Goal: Task Accomplishment & Management: Complete application form

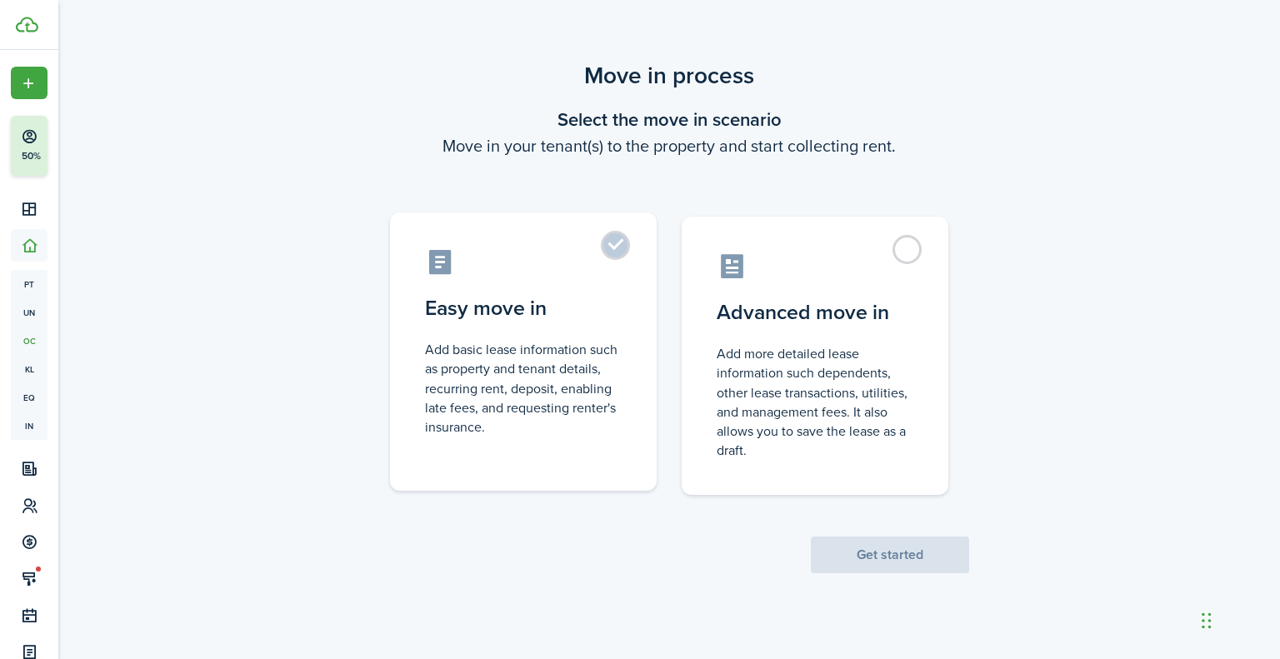
click at [537, 344] on control-radio-card-description "Add basic lease information such as property and tenant details, recurring rent…" at bounding box center [523, 388] width 197 height 97
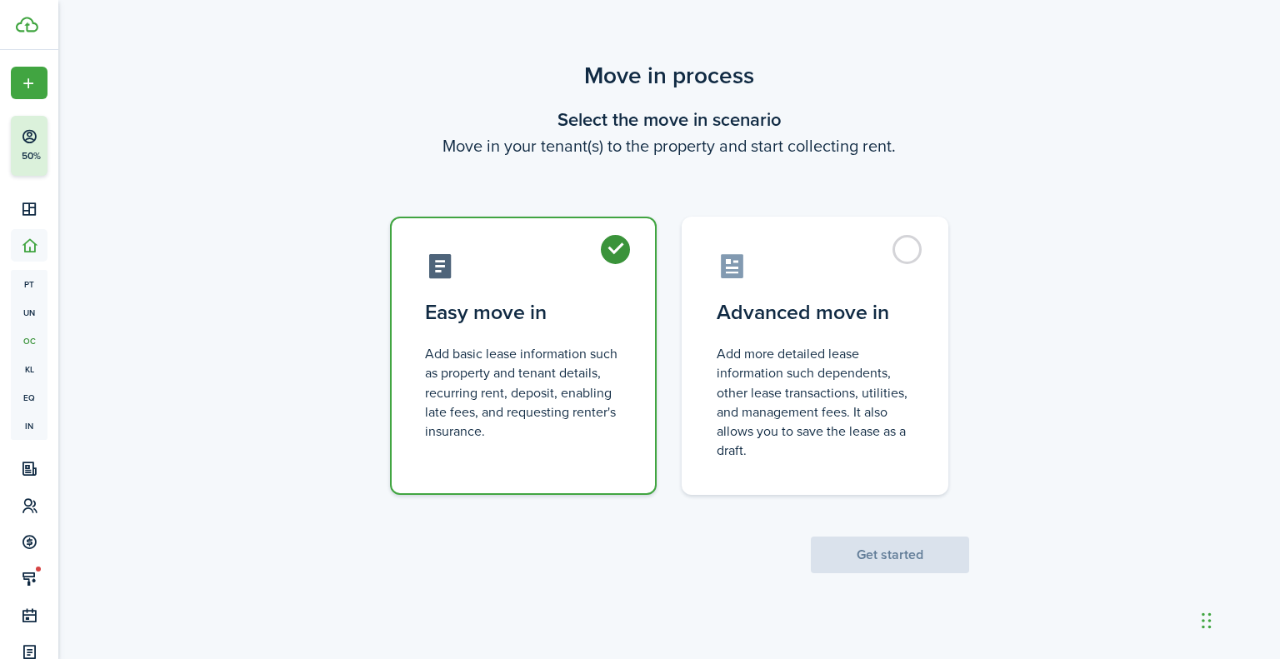
radio input "true"
click at [886, 548] on button "Get started" at bounding box center [890, 555] width 158 height 37
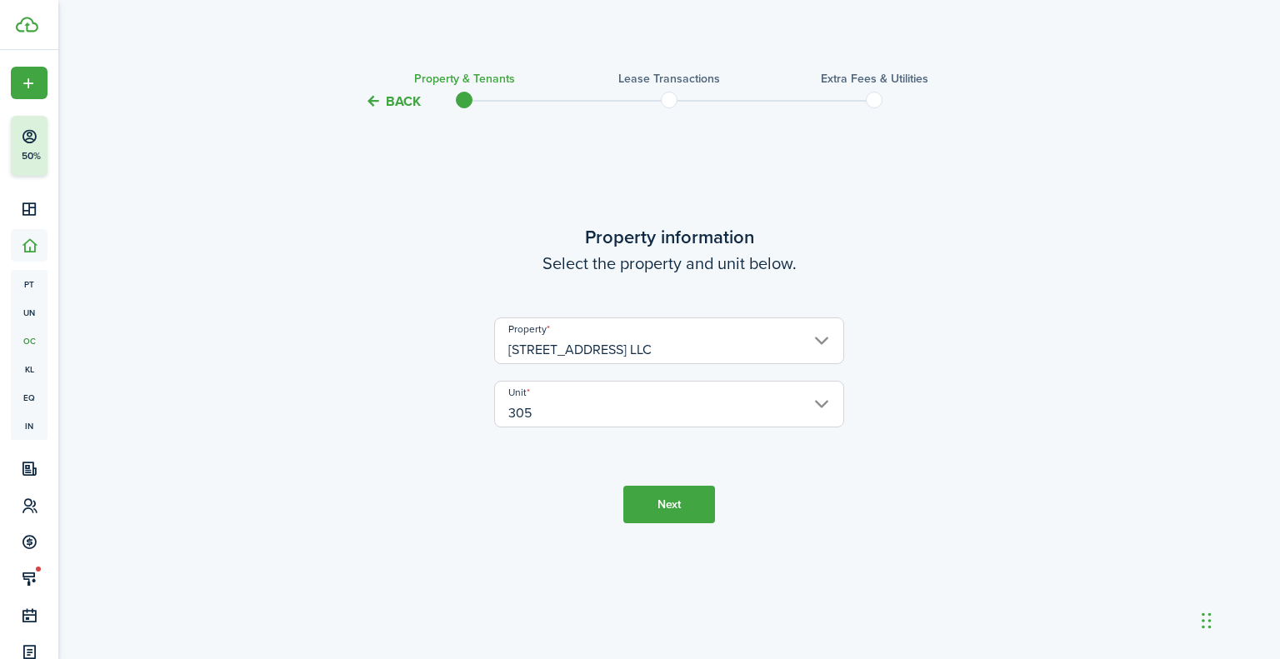
drag, startPoint x: 636, startPoint y: 502, endPoint x: 665, endPoint y: 500, distance: 28.4
click at [643, 502] on button "Next" at bounding box center [669, 504] width 92 height 37
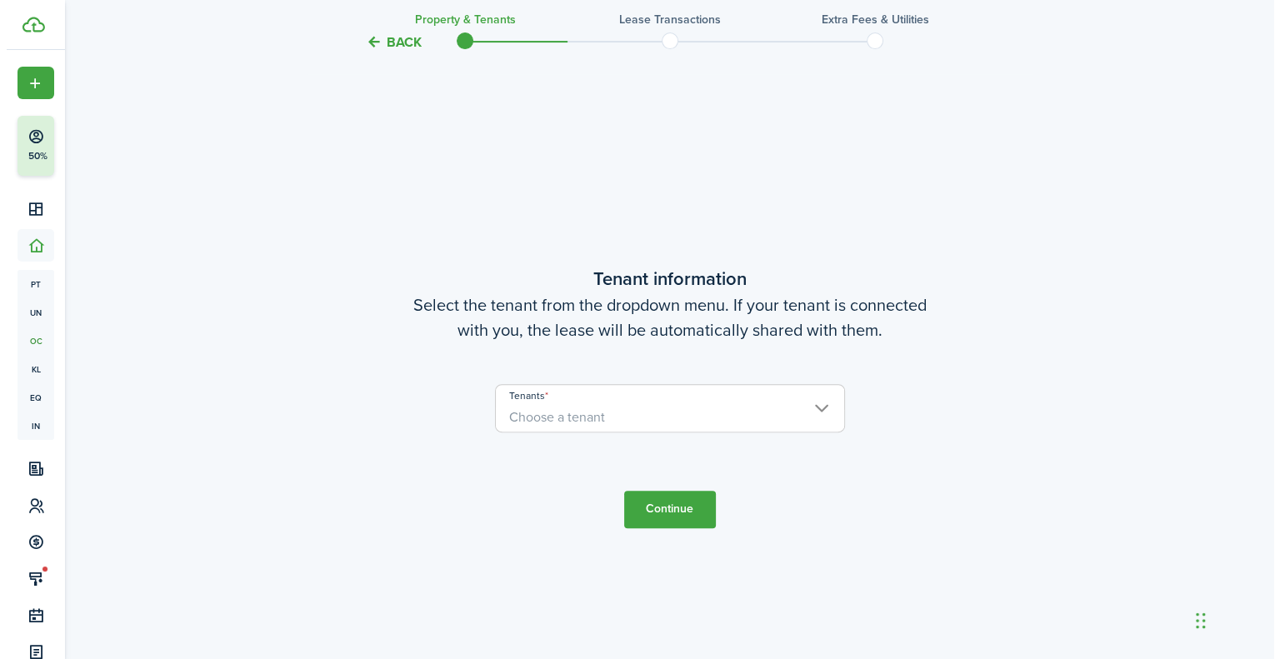
scroll to position [547, 0]
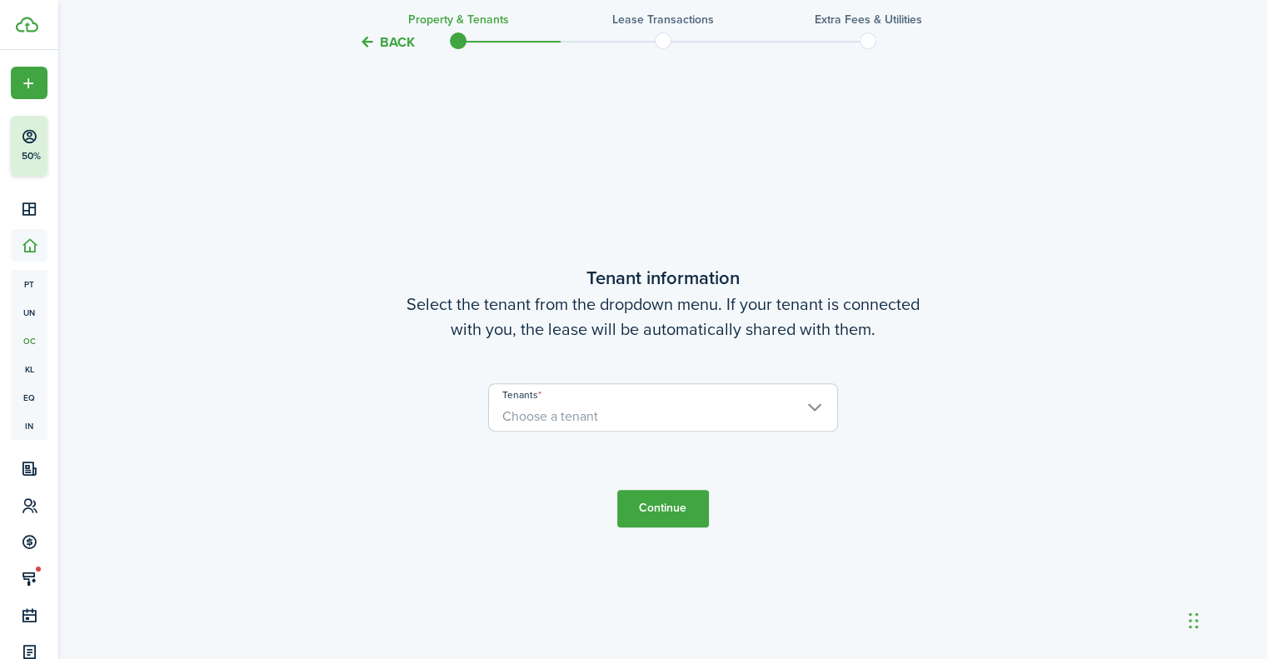
click at [640, 413] on span "Choose a tenant" at bounding box center [663, 416] width 348 height 28
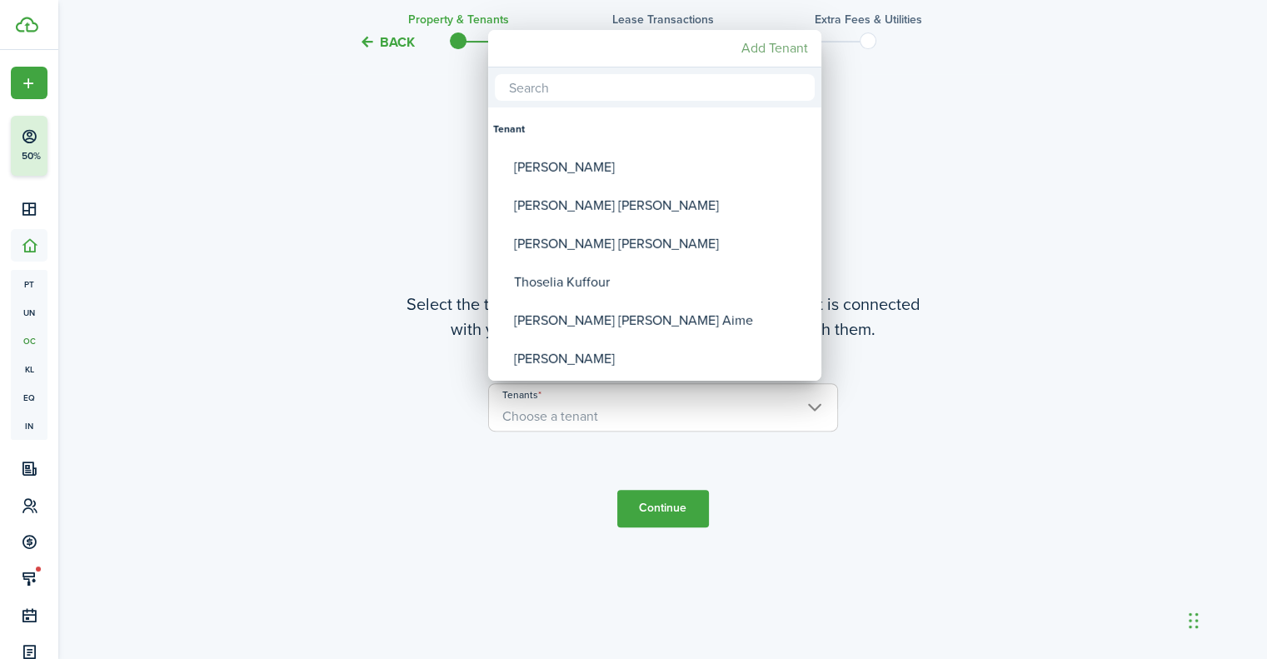
click at [790, 42] on mbsc-button "Add Tenant" at bounding box center [775, 48] width 80 height 30
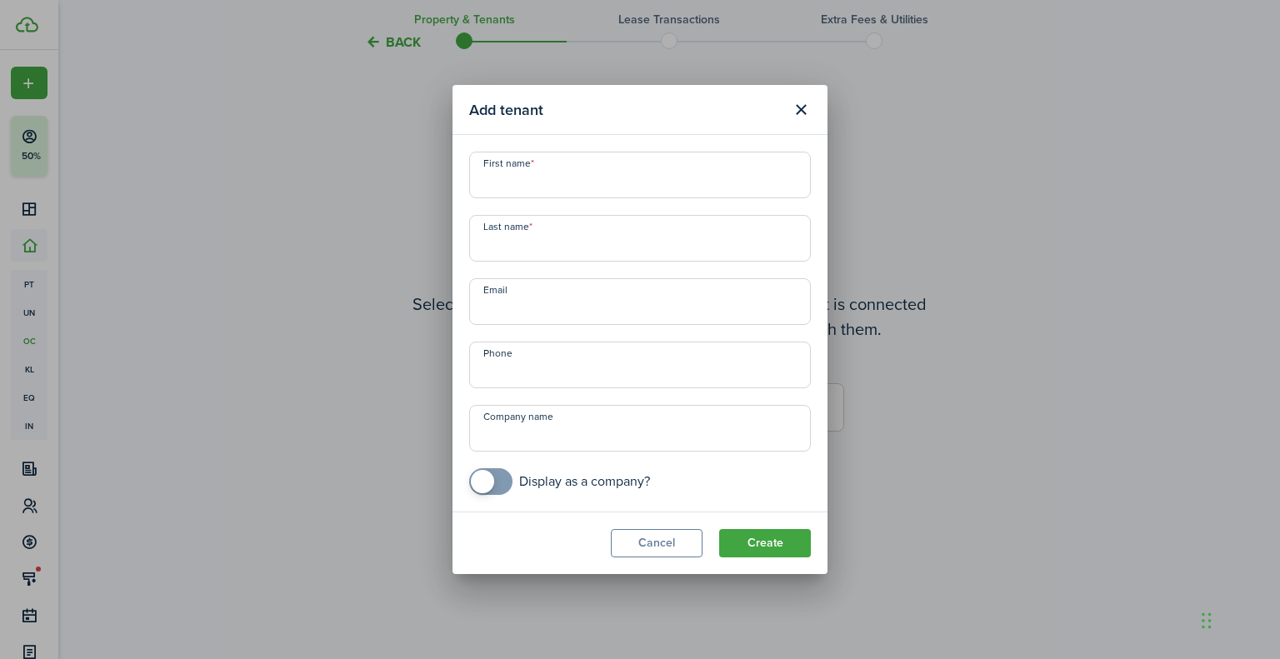
click at [620, 177] on input "First name" at bounding box center [640, 175] width 342 height 47
paste input "[PERSON_NAME], [EMAIL_ADDRESS][DOMAIN_NAME], [PHONE_NUMBER]"
type input "[PERSON_NAME], [EMAIL_ADDRESS][DOMAIN_NAME], [PHONE_NUMBER]"
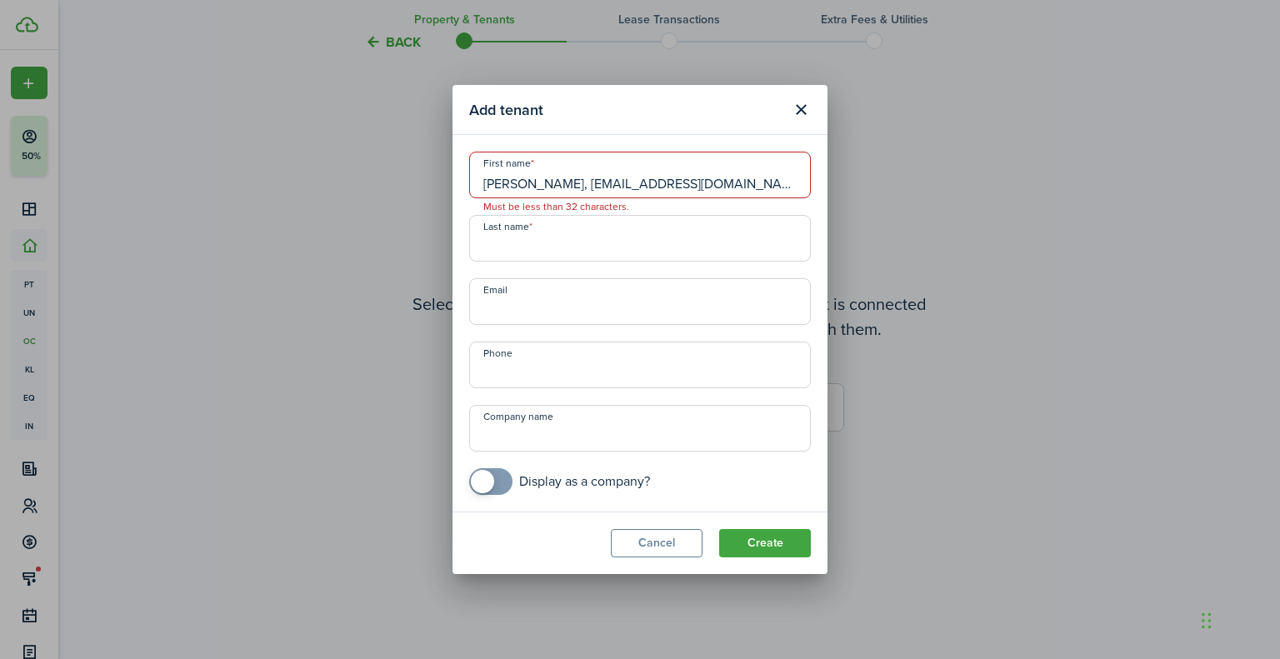
click at [750, 236] on input "Last name" at bounding box center [640, 238] width 342 height 47
paste input "[PERSON_NAME], [EMAIL_ADDRESS][DOMAIN_NAME], [PHONE_NUMBER]"
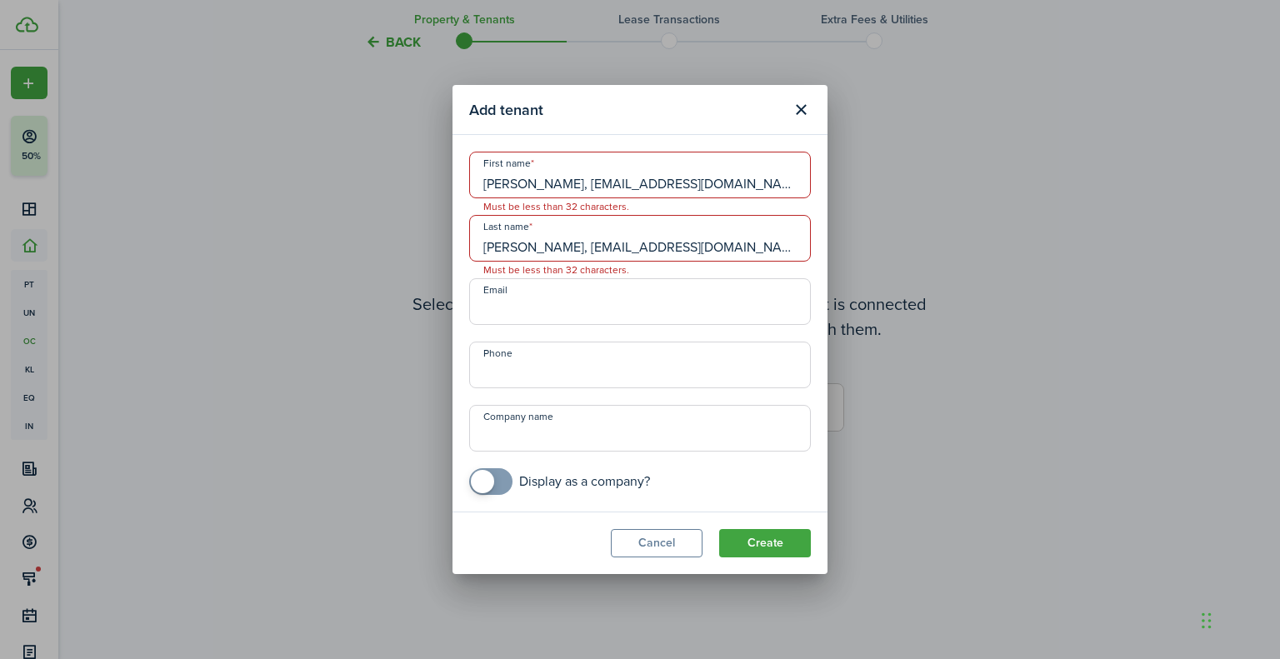
scroll to position [0, 45]
type input "[PERSON_NAME], [EMAIL_ADDRESS][DOMAIN_NAME], [PHONE_NUMBER]"
drag, startPoint x: 571, startPoint y: 292, endPoint x: 563, endPoint y: 306, distance: 15.3
click at [571, 292] on input "Email" at bounding box center [640, 301] width 342 height 47
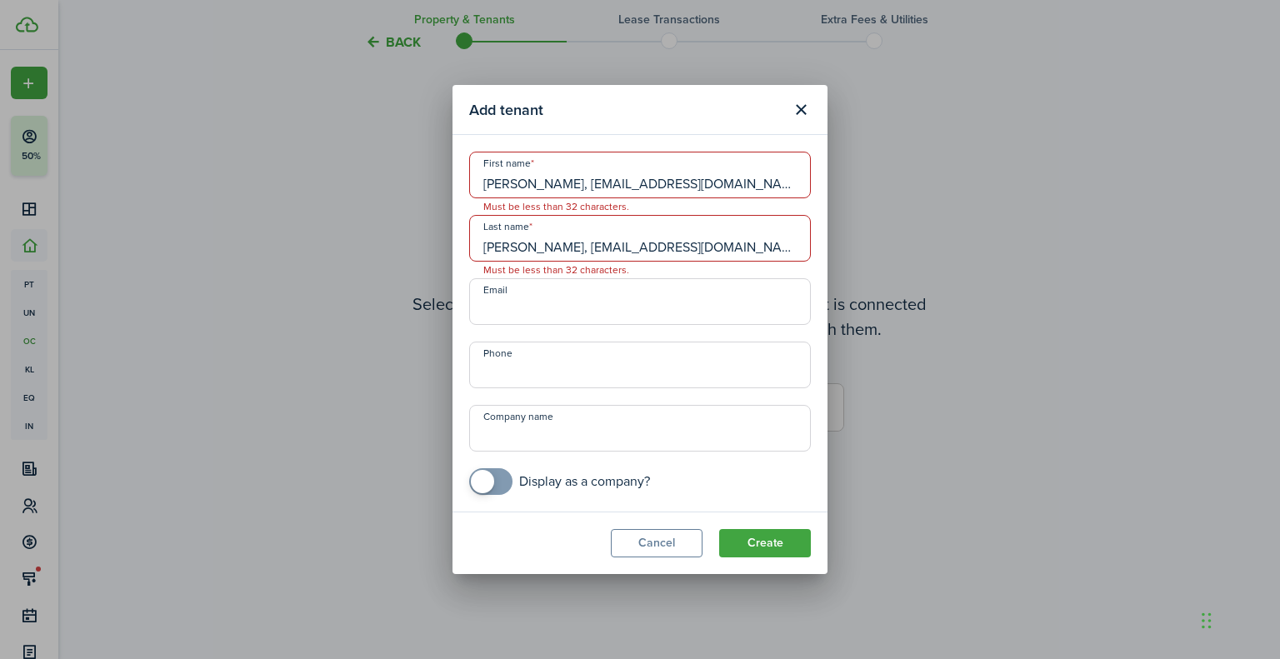
paste input "[PERSON_NAME], [EMAIL_ADDRESS][DOMAIN_NAME], [PHONE_NUMBER]"
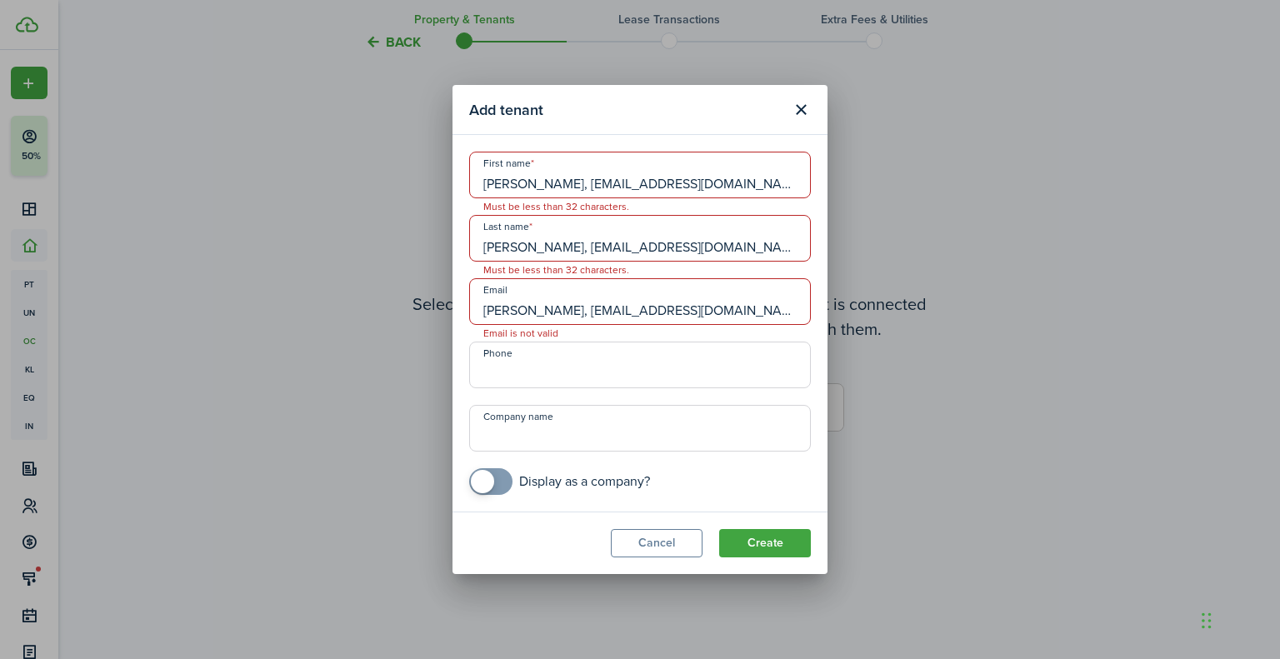
scroll to position [0, 45]
type input "[PERSON_NAME], [EMAIL_ADDRESS][DOMAIN_NAME], [PHONE_NUMBER]"
click at [527, 375] on input "+1" at bounding box center [640, 365] width 342 height 47
paste input "[PHONE_NUMBER]"
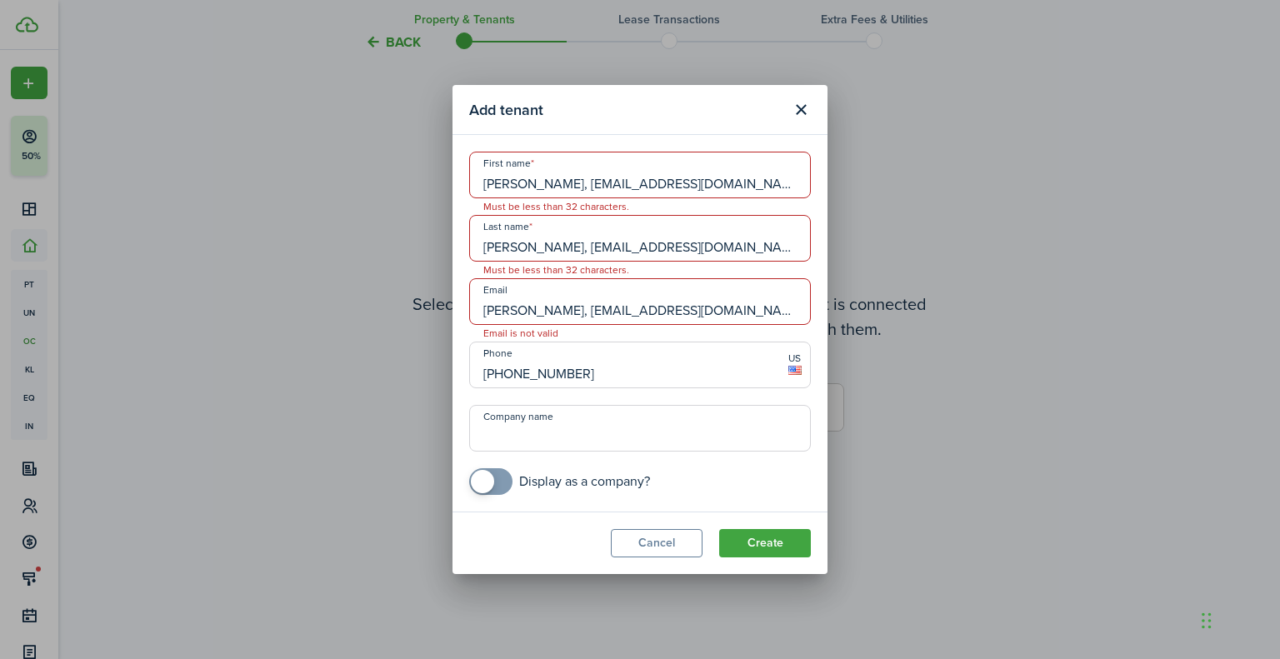
type input "[PHONE_NUMBER]"
drag, startPoint x: 606, startPoint y: 311, endPoint x: 200, endPoint y: 356, distance: 409.0
click at [200, 356] on div "Add tenant First name [PERSON_NAME], [EMAIL_ADDRESS][DOMAIN_NAME], [PHONE_NUMBE…" at bounding box center [640, 329] width 1280 height 659
drag, startPoint x: 625, startPoint y: 311, endPoint x: 906, endPoint y: 307, distance: 280.8
click at [906, 307] on div "Add tenant First name [PERSON_NAME], [EMAIL_ADDRESS][DOMAIN_NAME], [PHONE_NUMBE…" at bounding box center [640, 329] width 1280 height 659
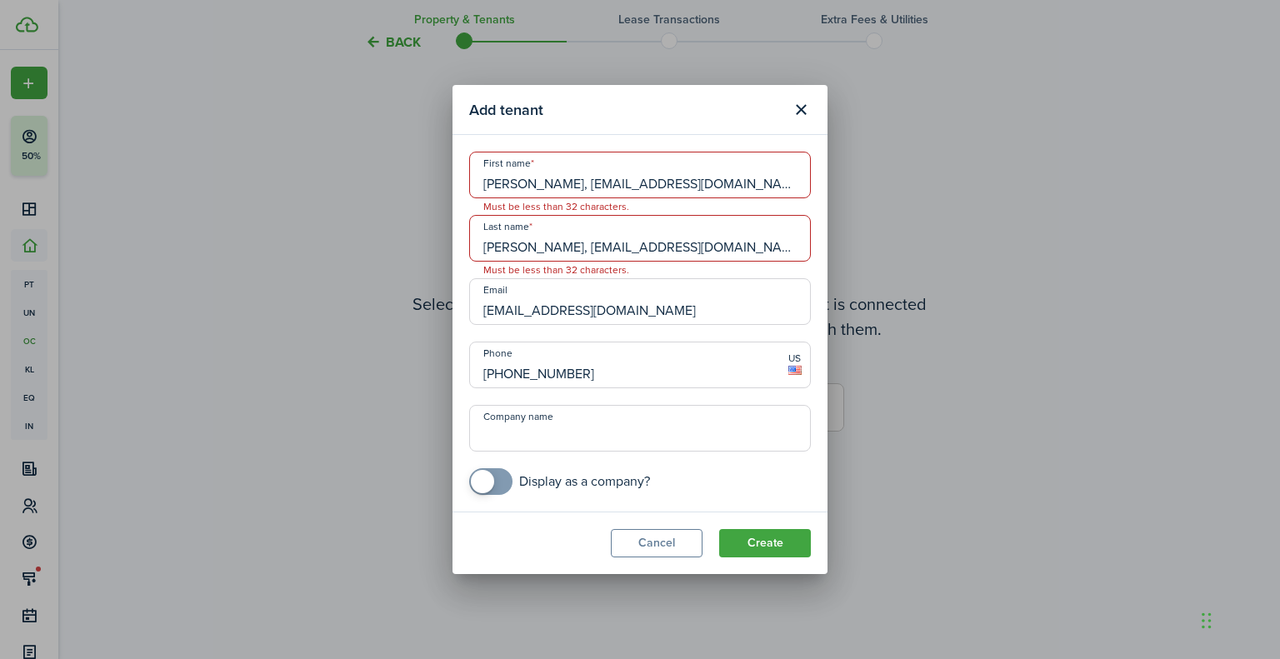
type input "[EMAIL_ADDRESS][DOMAIN_NAME]"
drag, startPoint x: 599, startPoint y: 249, endPoint x: 882, endPoint y: 227, distance: 284.1
click at [882, 227] on div "Add tenant First name [PERSON_NAME], [EMAIL_ADDRESS][DOMAIN_NAME], [PHONE_NUMBE…" at bounding box center [640, 329] width 1280 height 659
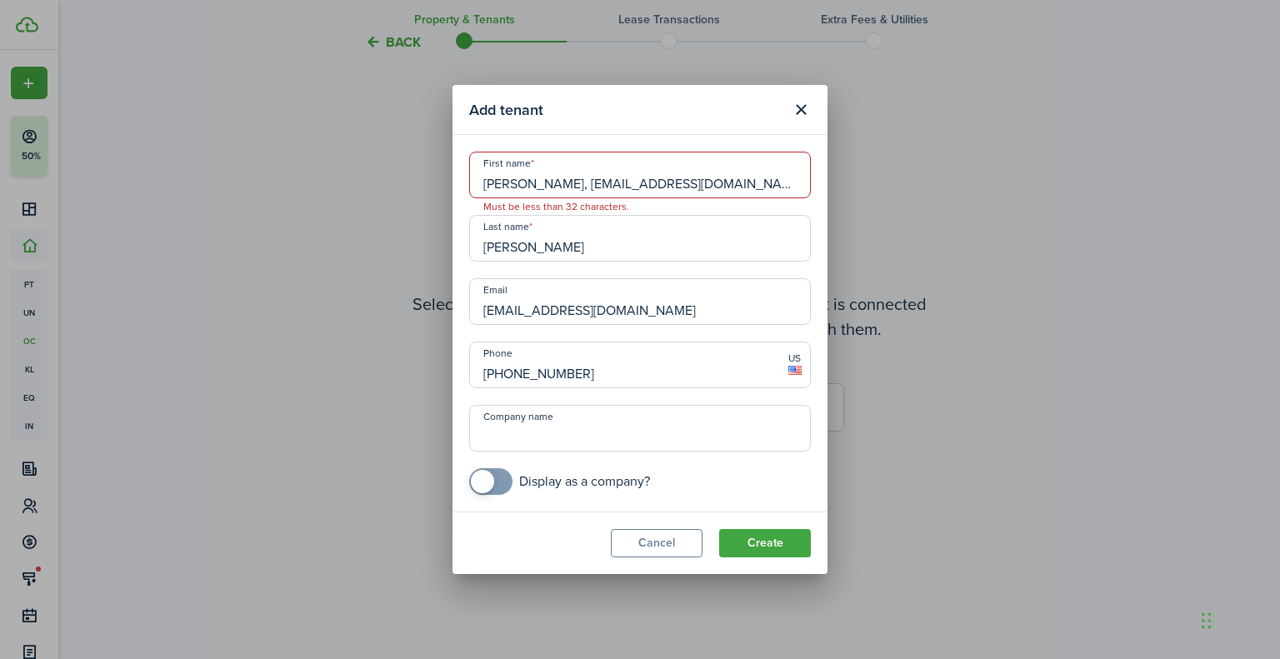
drag, startPoint x: 549, startPoint y: 245, endPoint x: 268, endPoint y: 268, distance: 281.7
click at [268, 268] on div "Add tenant First name [PERSON_NAME], [EMAIL_ADDRESS][DOMAIN_NAME], [PHONE_NUMBE…" at bounding box center [640, 329] width 1280 height 659
type input "[PERSON_NAME]"
drag, startPoint x: 547, startPoint y: 184, endPoint x: 833, endPoint y: 171, distance: 286.1
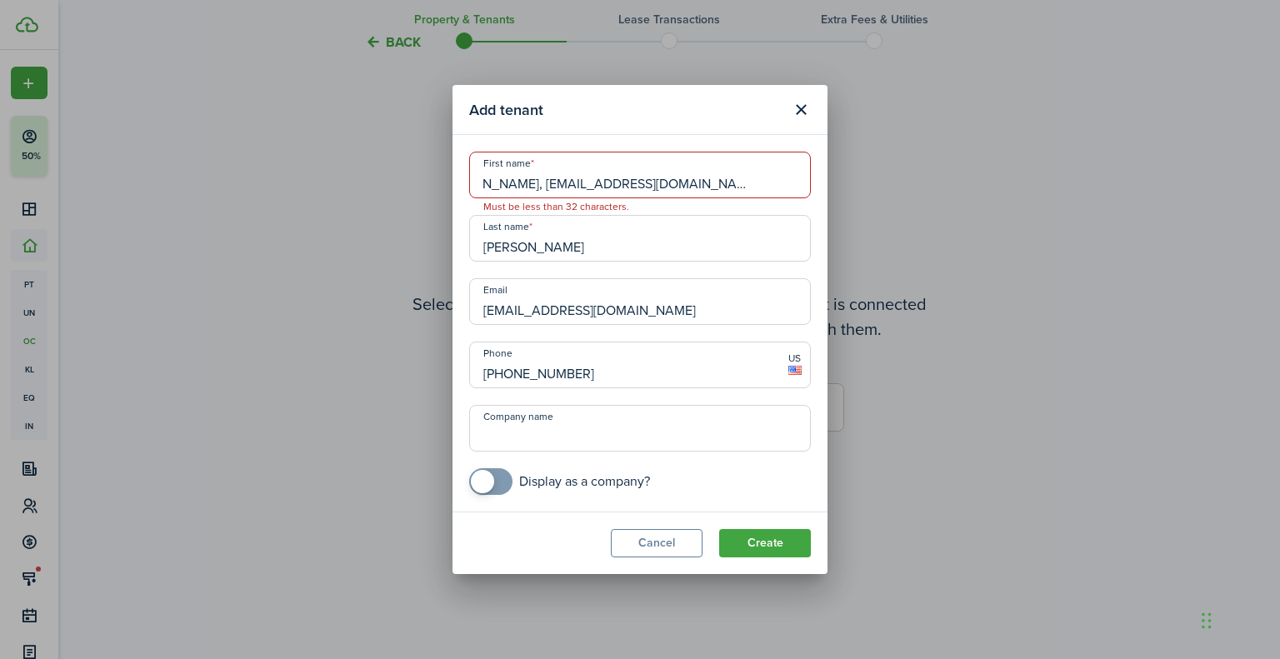
click at [833, 171] on div "Add tenant First name [PERSON_NAME], [EMAIL_ADDRESS][DOMAIN_NAME], [PHONE_NUMBE…" at bounding box center [640, 329] width 1280 height 659
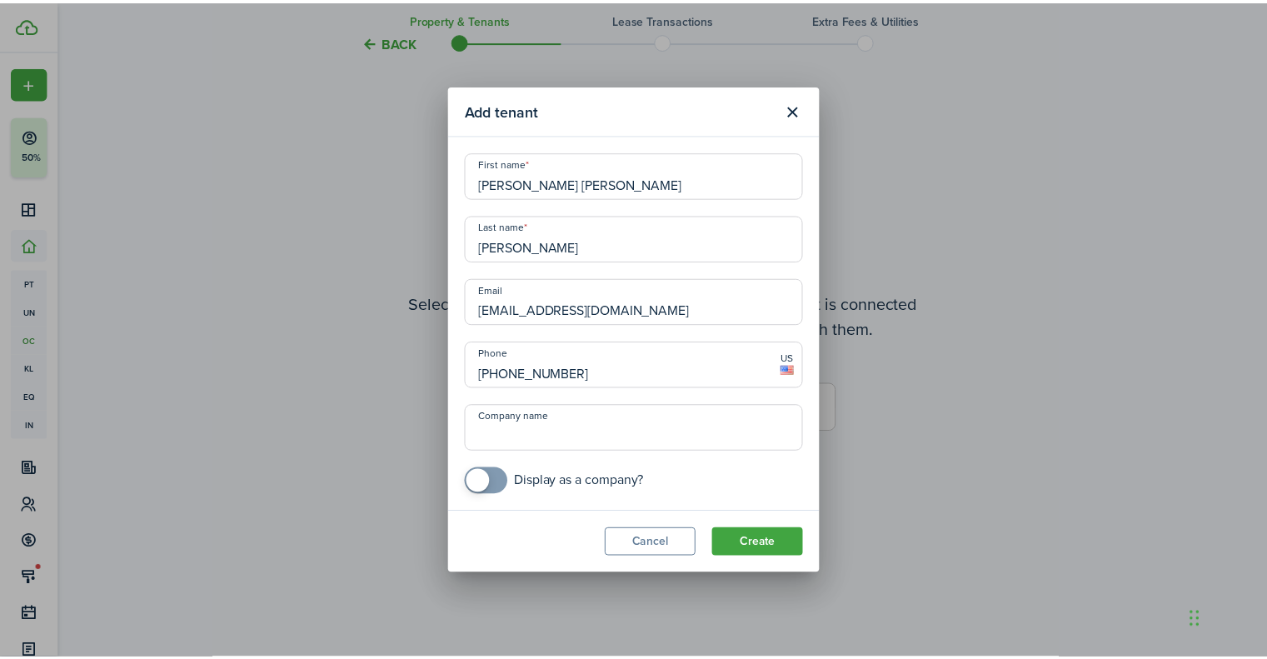
scroll to position [0, 0]
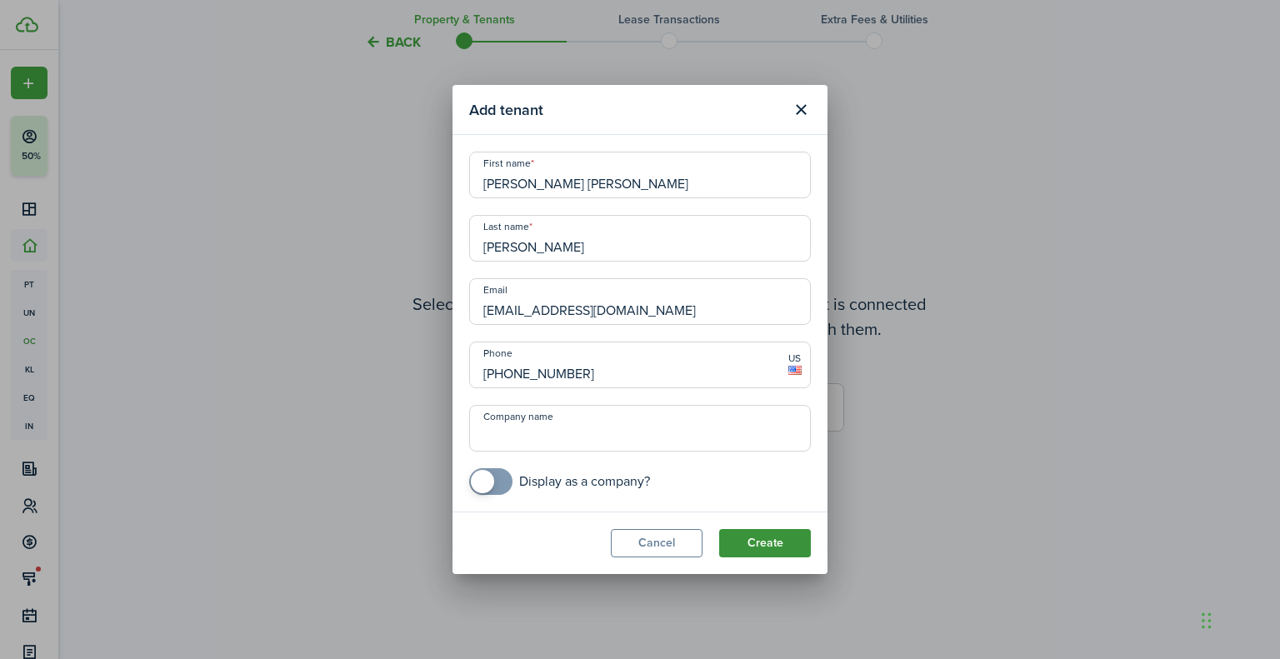
type input "[PERSON_NAME] [PERSON_NAME]"
click at [753, 552] on button "Create" at bounding box center [765, 543] width 92 height 28
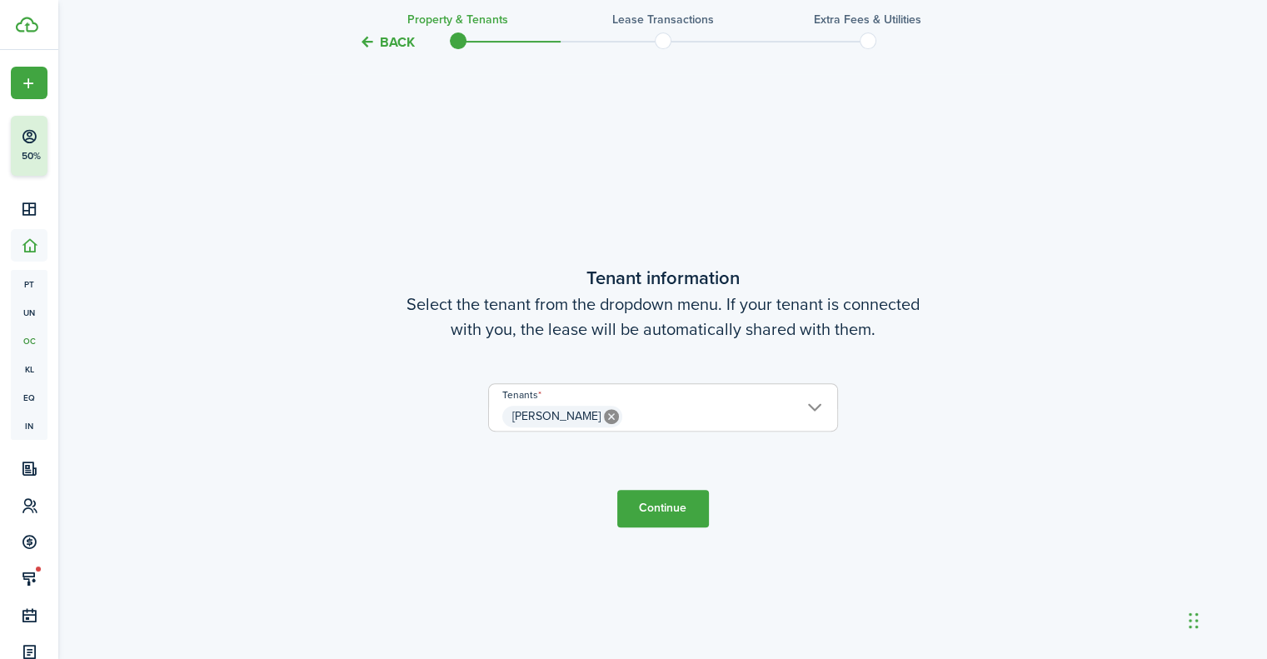
click at [623, 508] on button "Continue" at bounding box center [663, 508] width 92 height 37
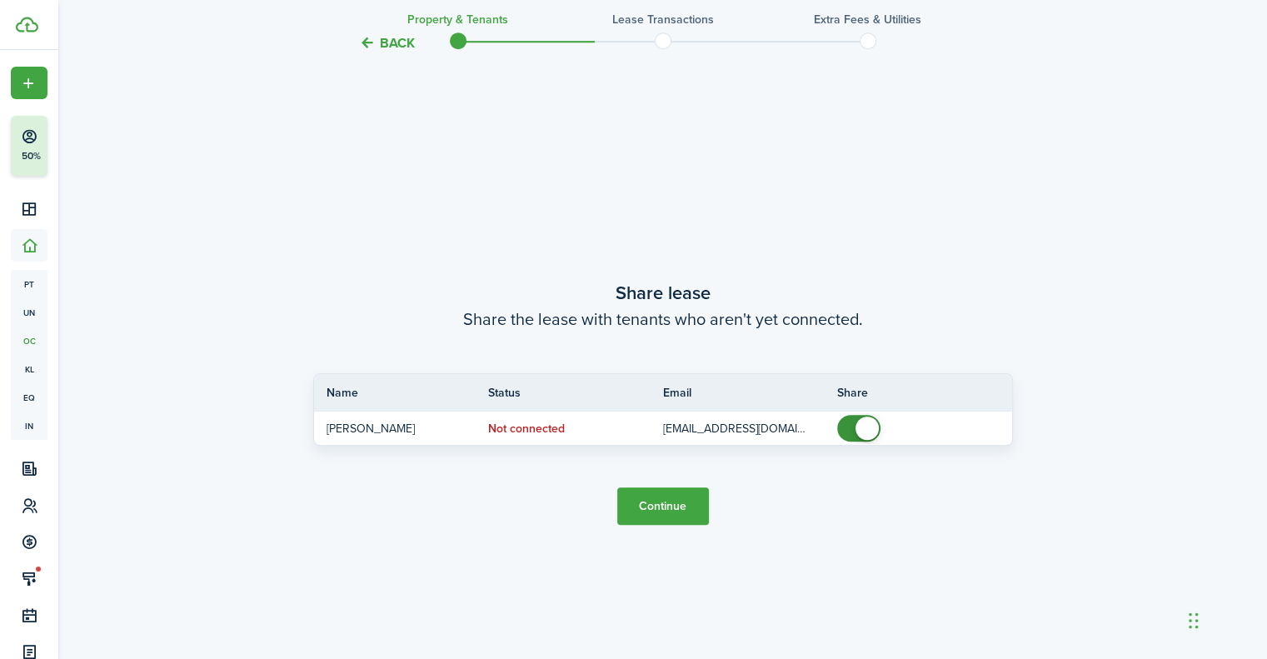
scroll to position [1206, 0]
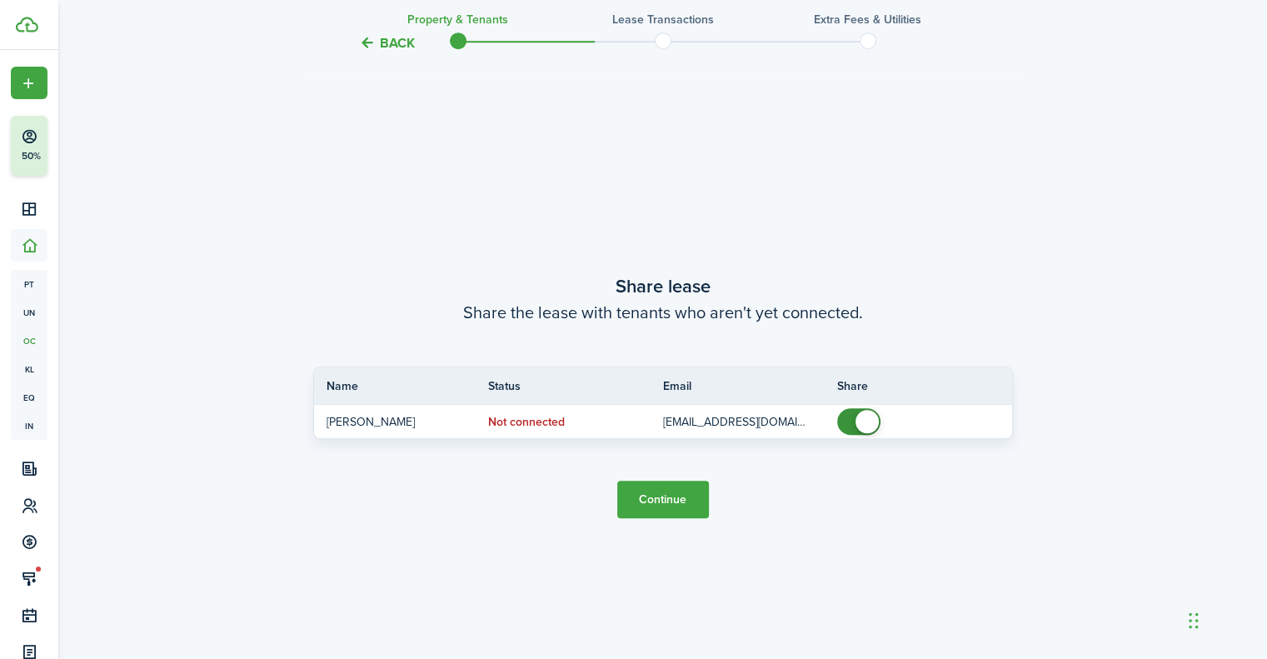
click at [676, 507] on button "Continue" at bounding box center [663, 499] width 92 height 37
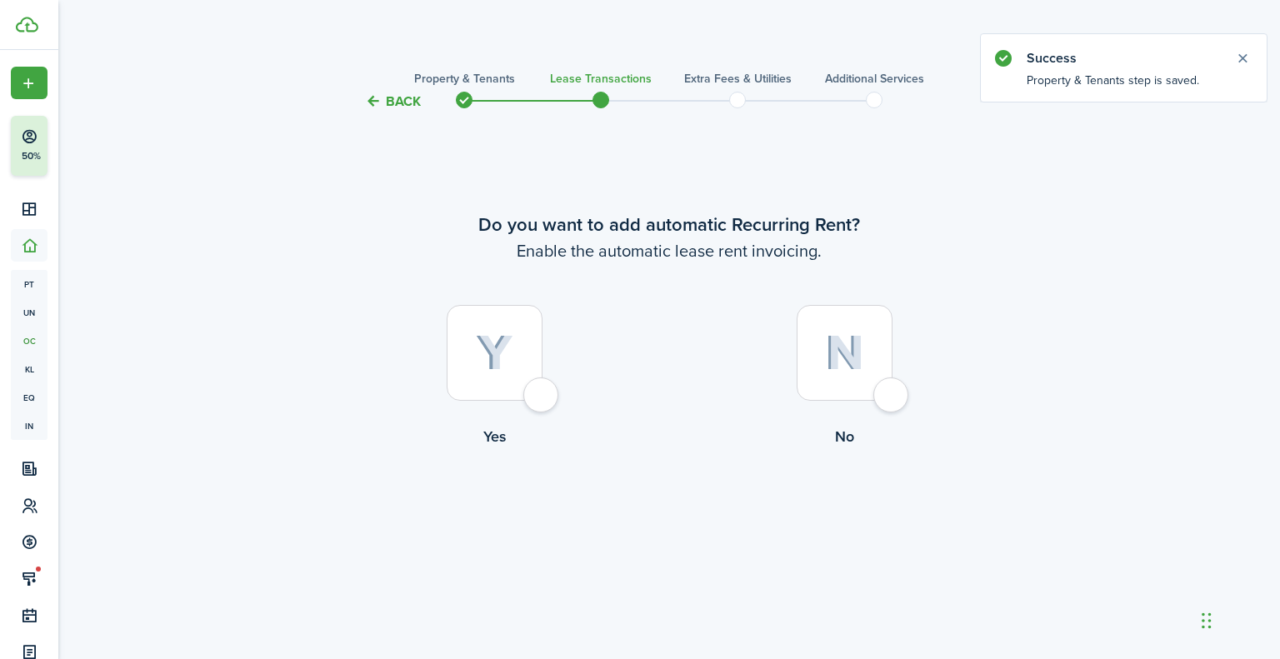
click at [552, 350] on label "Yes" at bounding box center [494, 380] width 350 height 151
radio input "true"
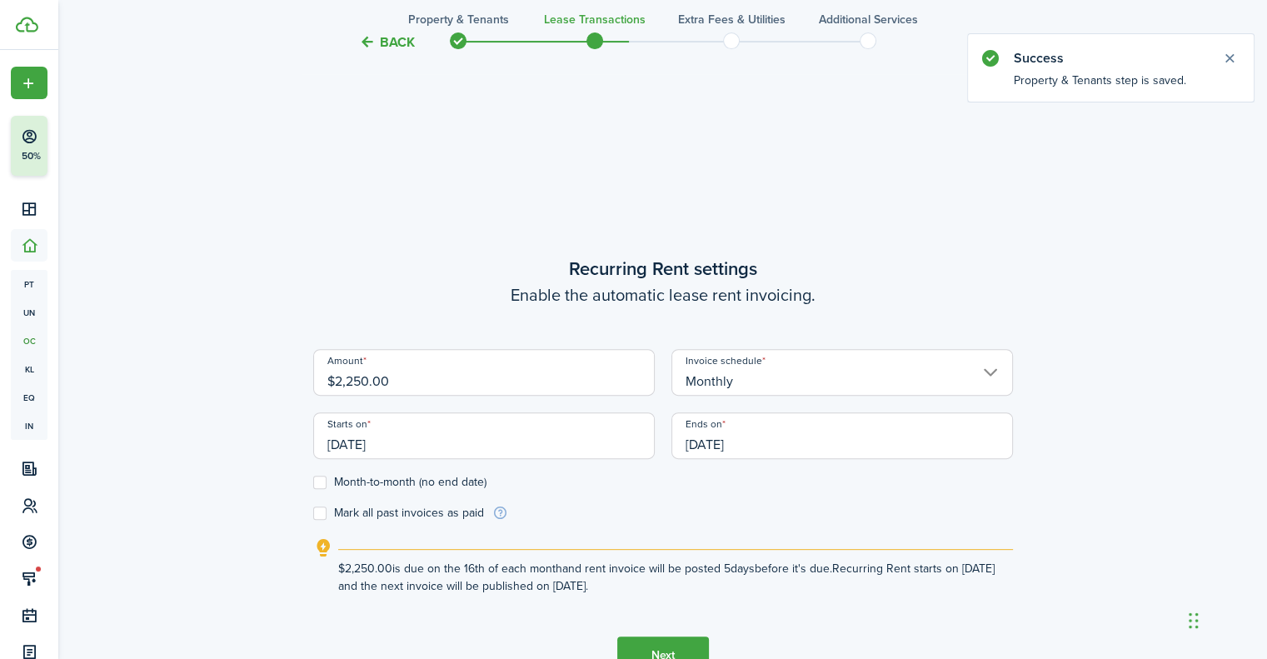
scroll to position [547, 0]
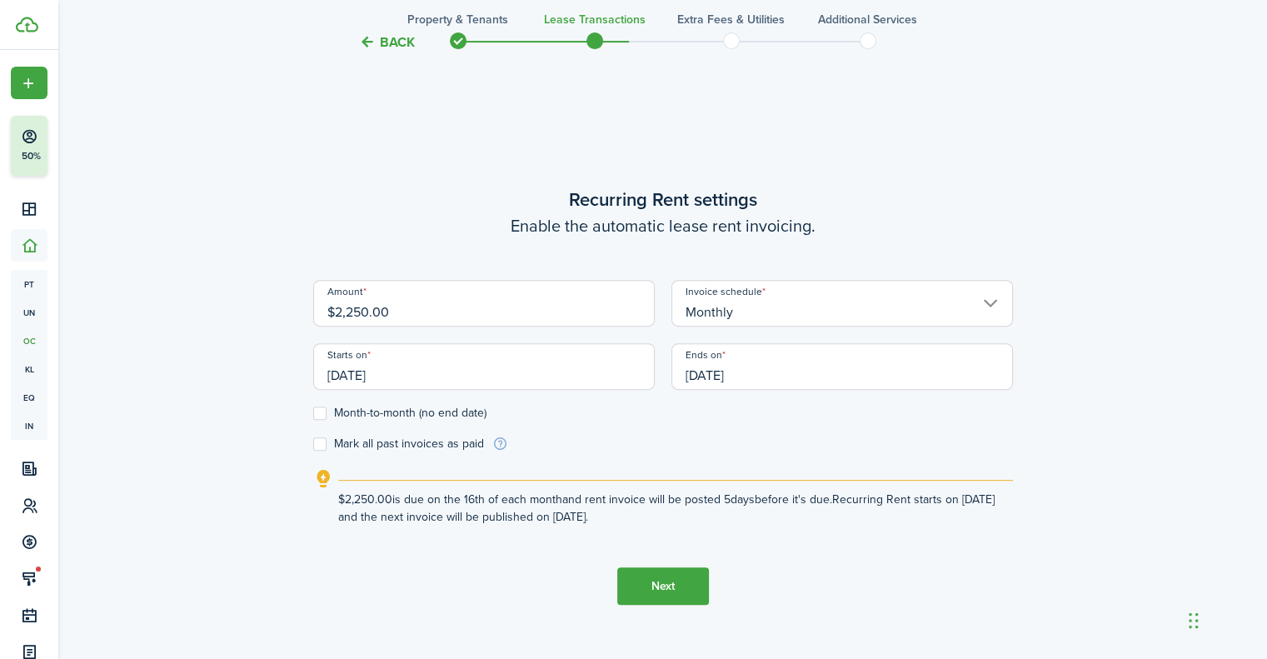
click at [508, 363] on input "[DATE]" at bounding box center [484, 366] width 342 height 47
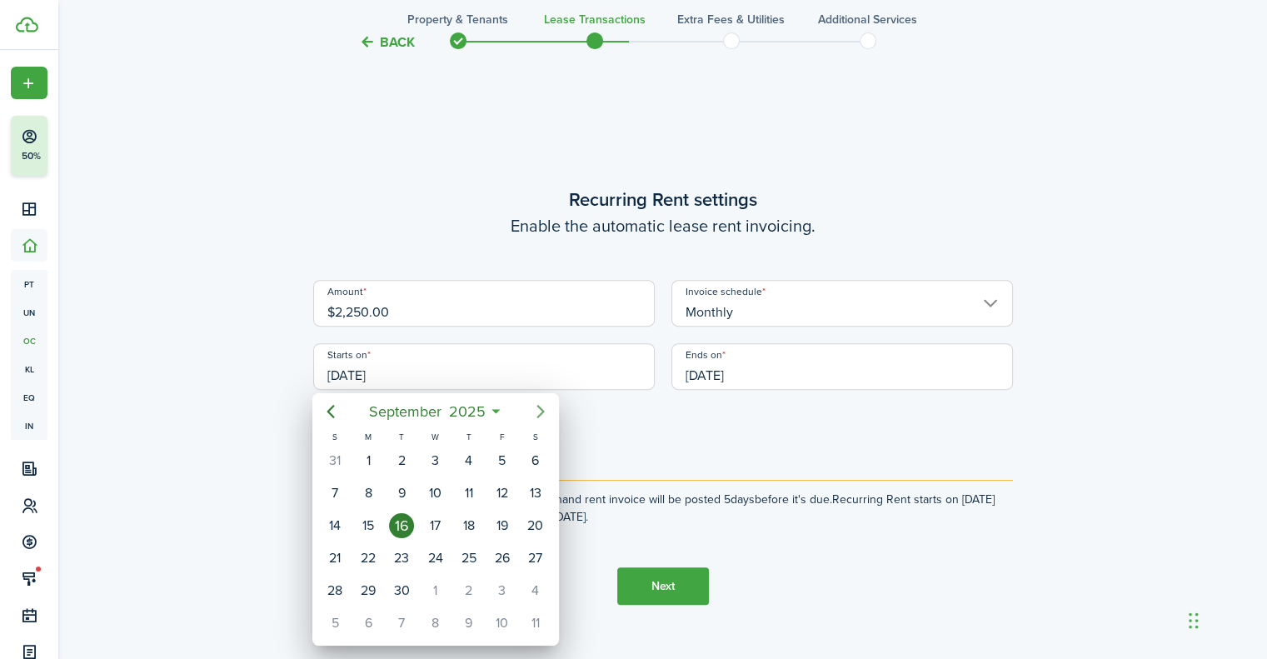
click at [540, 419] on icon "Next page" at bounding box center [541, 412] width 20 height 20
click at [443, 466] on div "1" at bounding box center [435, 460] width 25 height 25
type input "[DATE]"
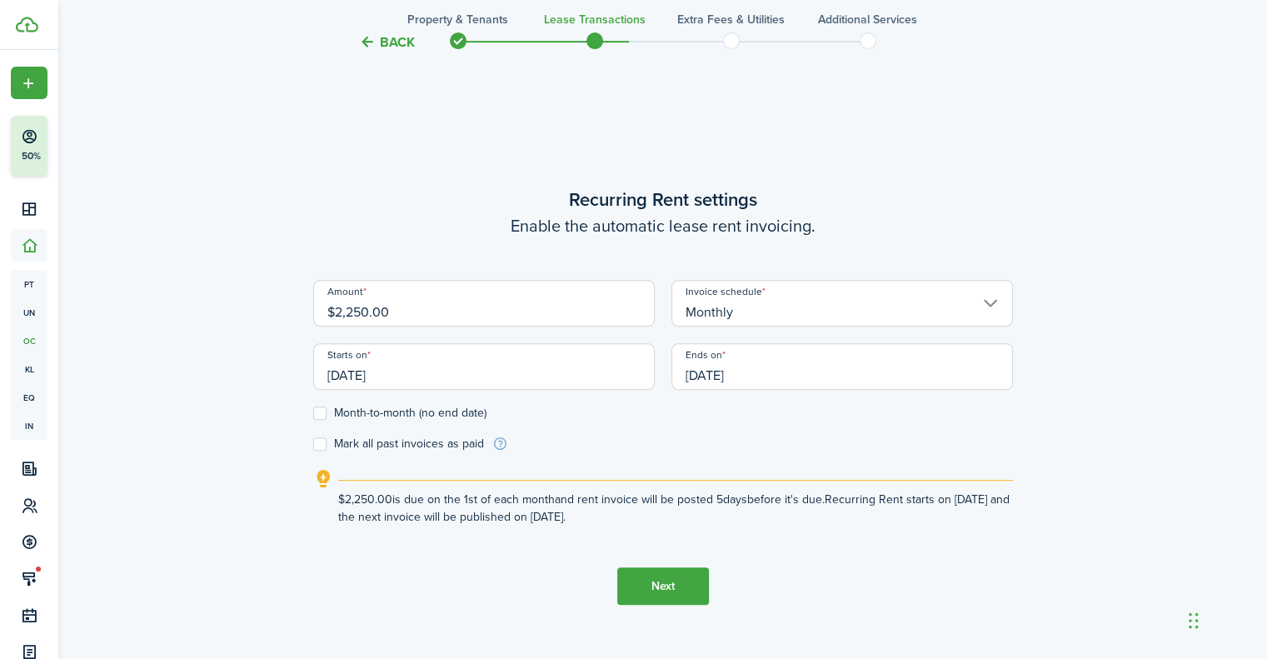
click at [702, 352] on input "[DATE]" at bounding box center [842, 366] width 342 height 47
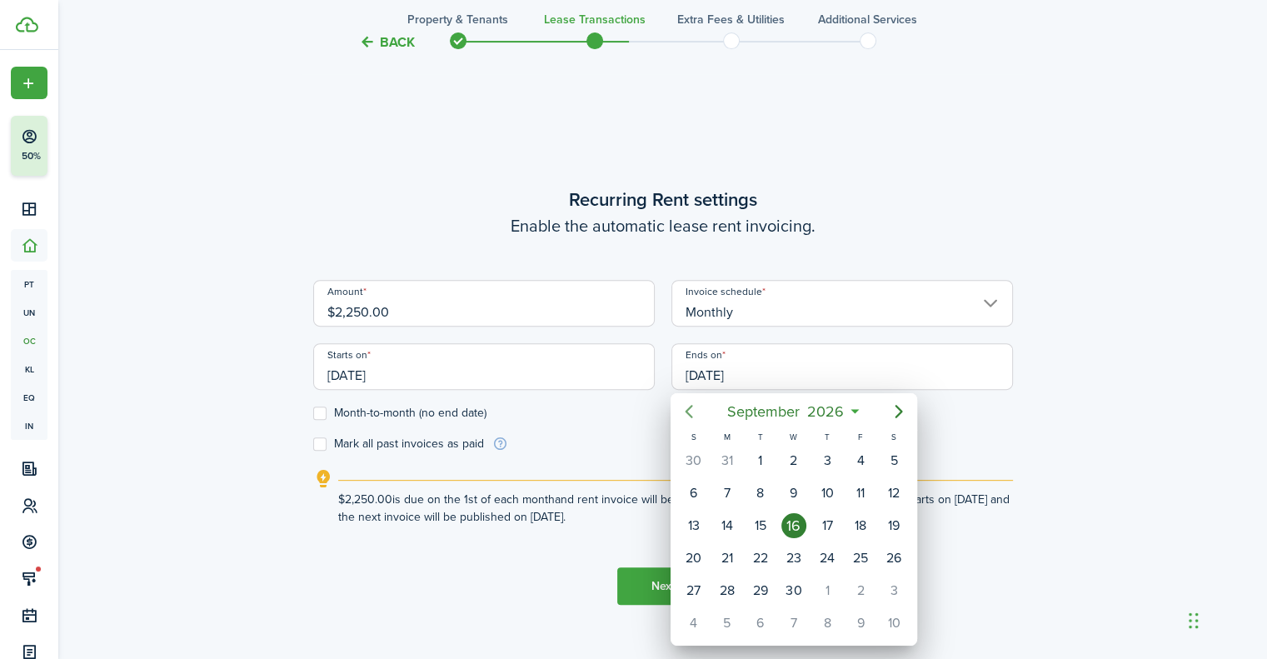
click at [697, 402] on icon "Previous page" at bounding box center [689, 412] width 20 height 20
click at [891, 419] on icon "Next page" at bounding box center [899, 412] width 20 height 20
click at [793, 582] on div "30" at bounding box center [793, 590] width 25 height 25
type input "[DATE]"
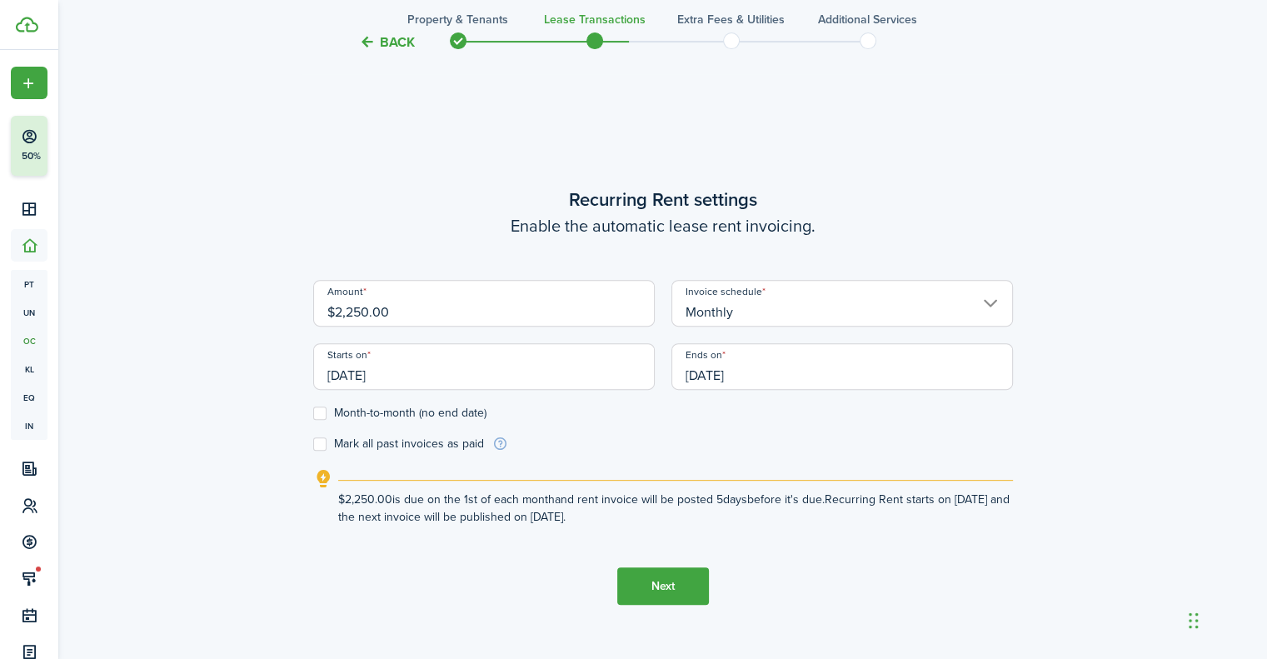
click at [678, 578] on button "Next" at bounding box center [663, 585] width 92 height 37
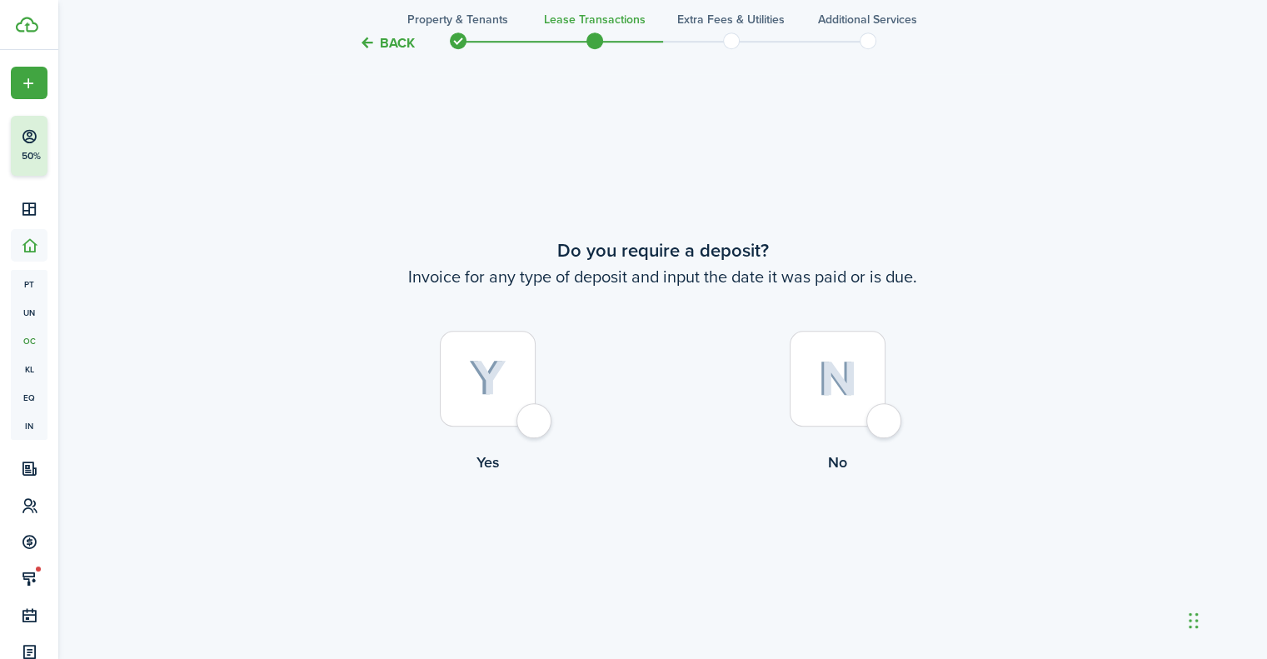
scroll to position [1206, 0]
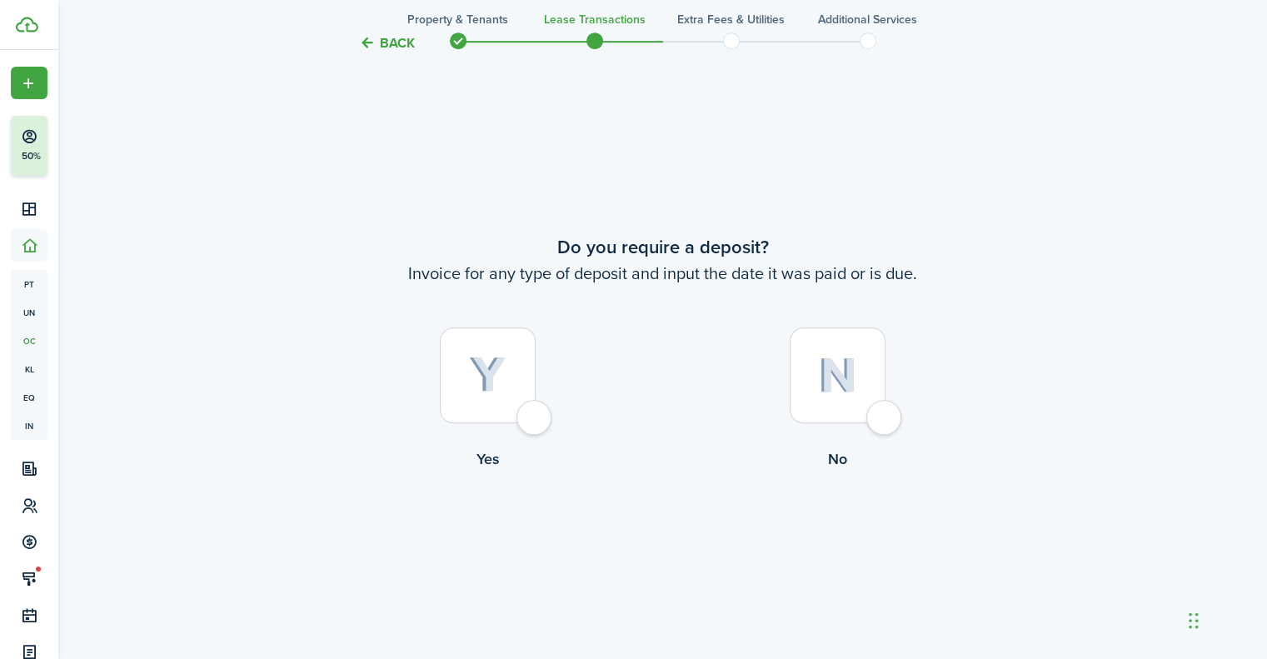
click at [457, 412] on div at bounding box center [488, 375] width 96 height 96
radio input "true"
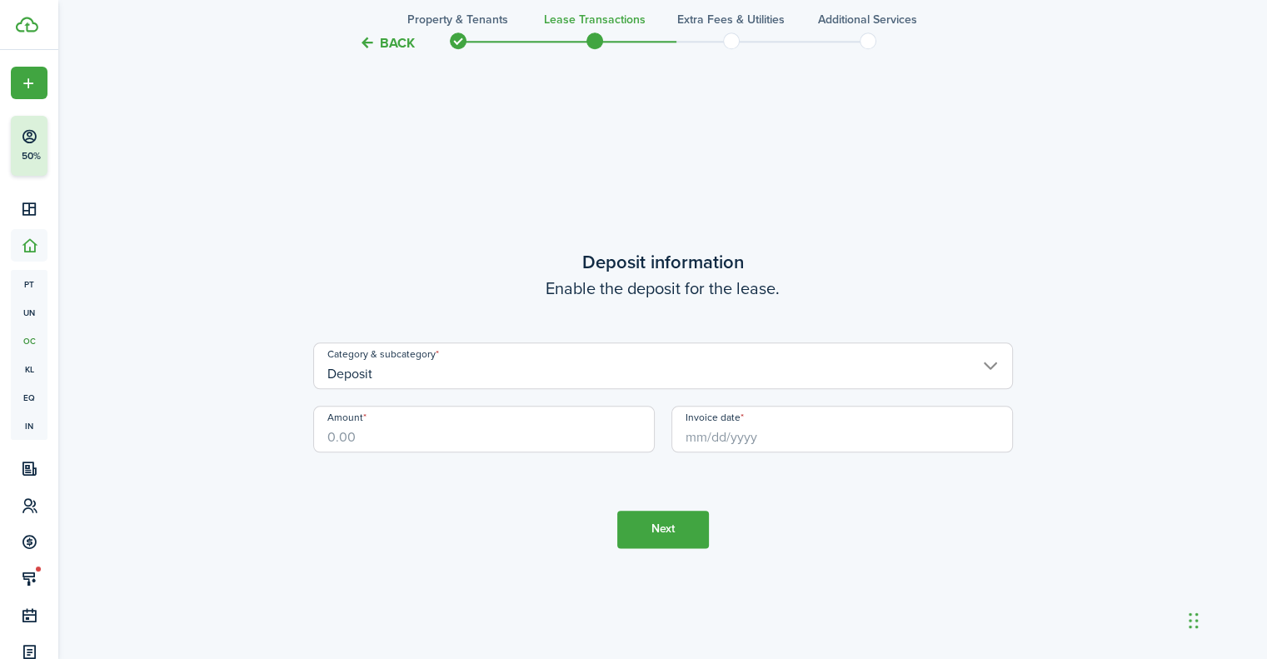
scroll to position [1866, 0]
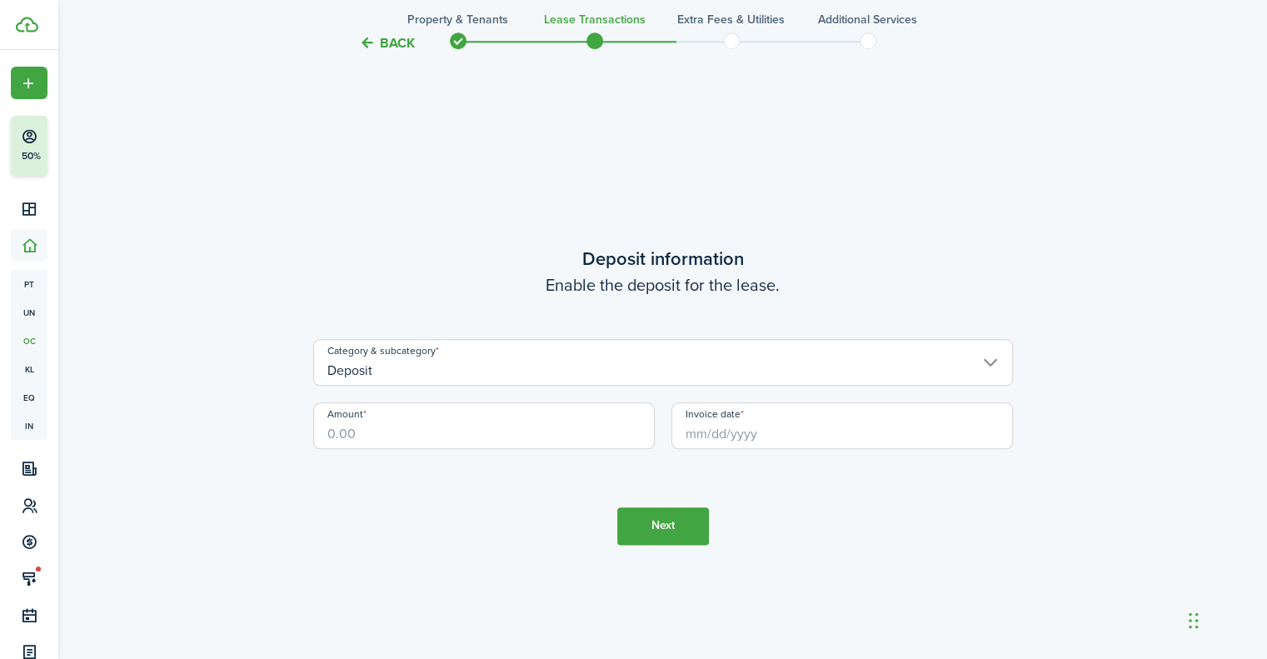
click at [537, 363] on input "Deposit" at bounding box center [663, 362] width 700 height 47
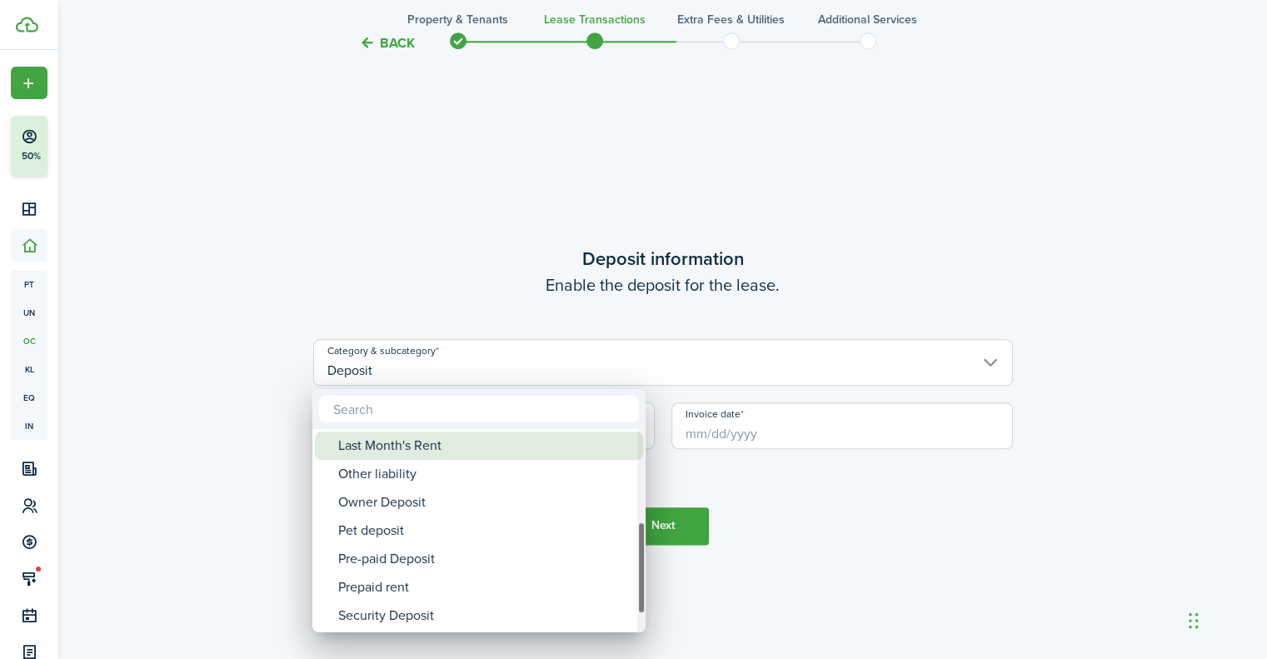
click at [411, 432] on div "Last Month's Rent" at bounding box center [485, 446] width 295 height 28
type input "Deposit / Last Month's Rent"
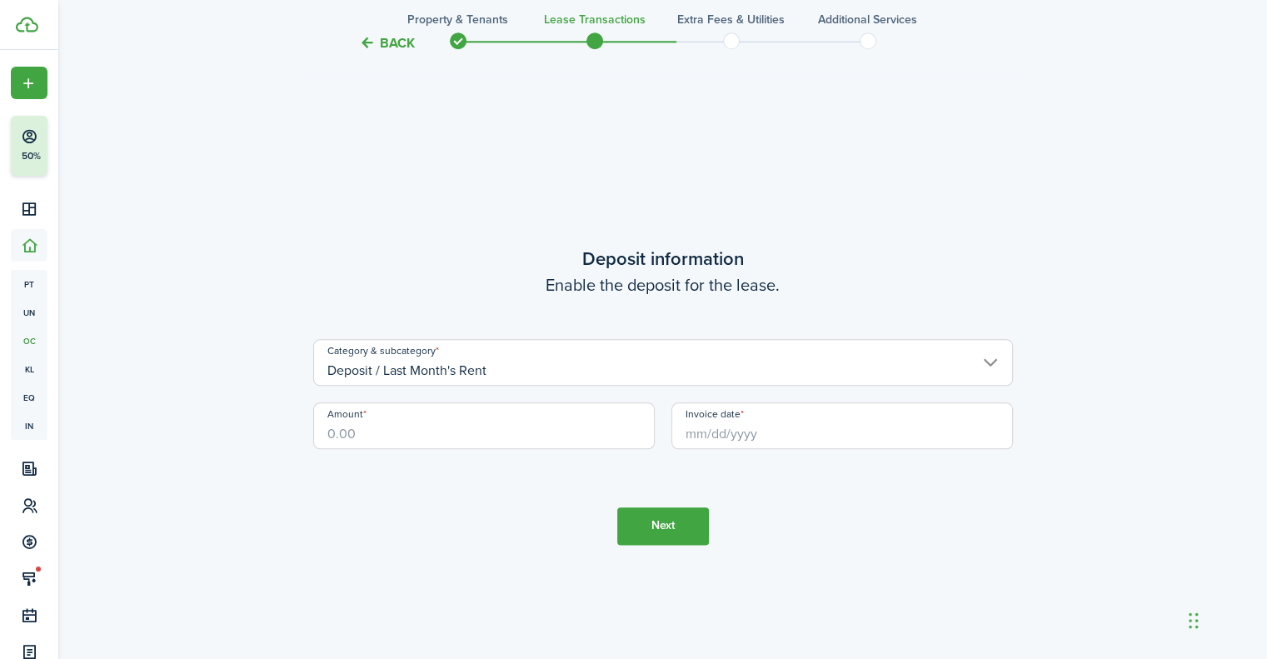
drag, startPoint x: 411, startPoint y: 437, endPoint x: 413, endPoint y: 419, distance: 17.7
click at [413, 419] on input "Amount" at bounding box center [484, 425] width 342 height 47
click at [910, 421] on input "Invoice date" at bounding box center [842, 425] width 342 height 47
type input "$1,875.00"
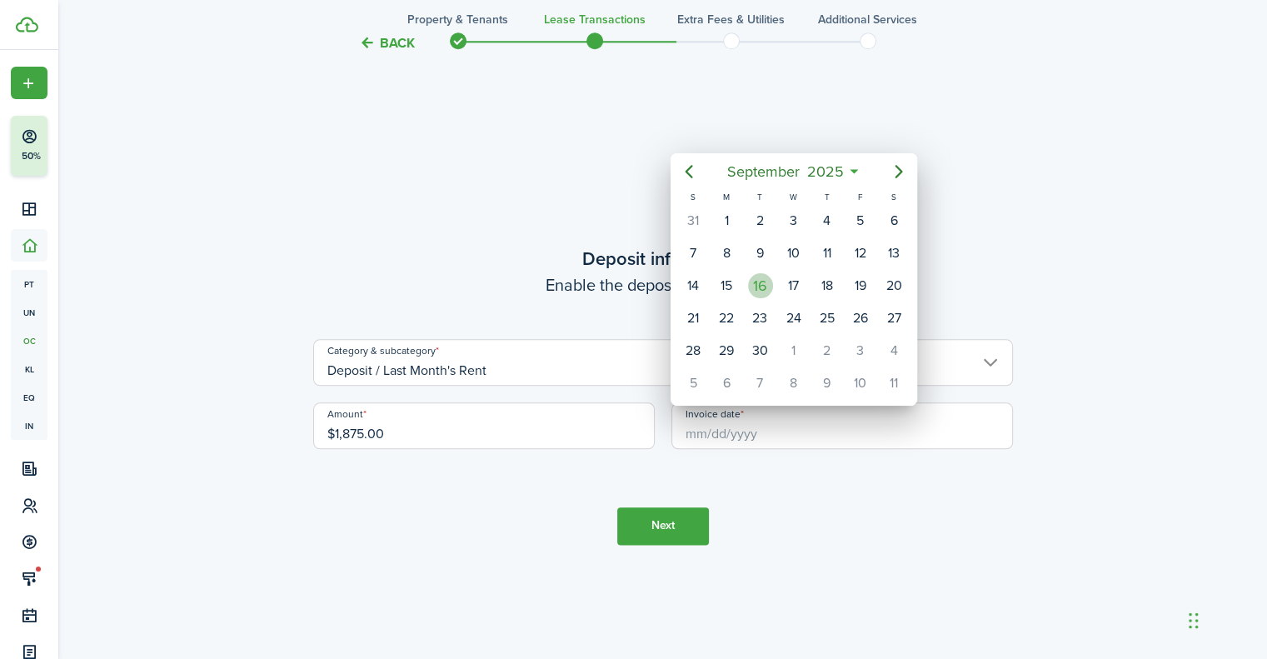
drag, startPoint x: 756, startPoint y: 283, endPoint x: 646, endPoint y: 533, distance: 273.1
click at [756, 284] on div "16" at bounding box center [760, 285] width 25 height 25
type input "[DATE]"
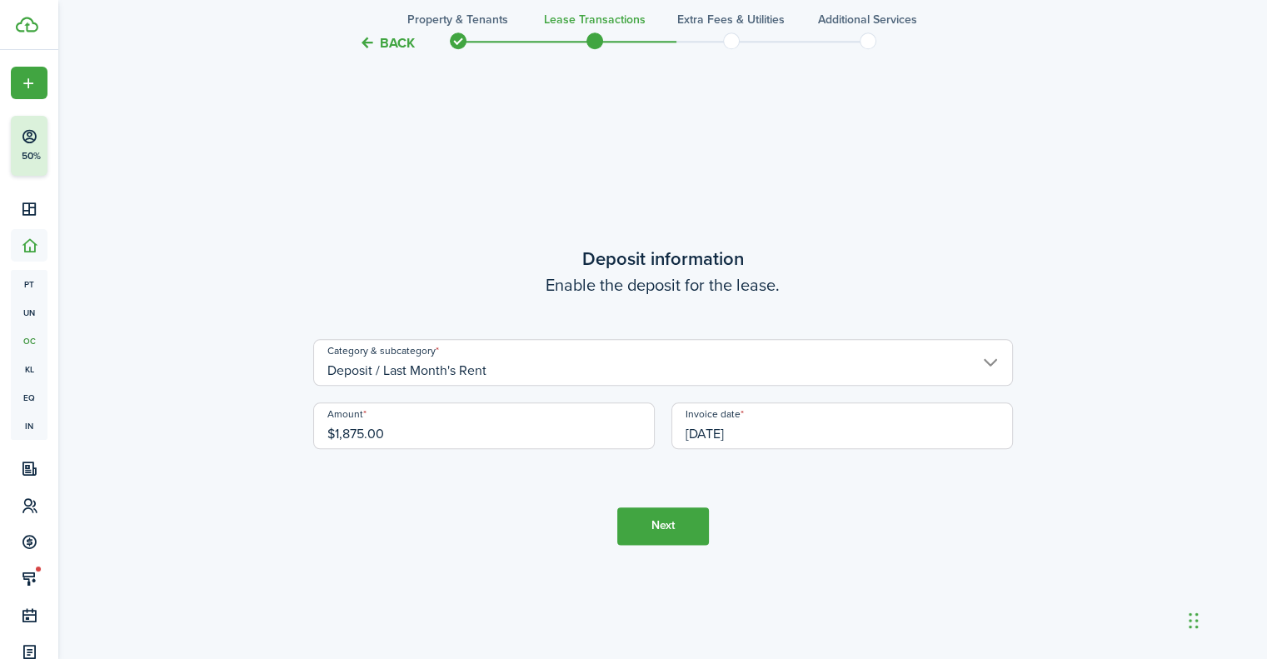
click at [672, 513] on button "Next" at bounding box center [663, 525] width 92 height 37
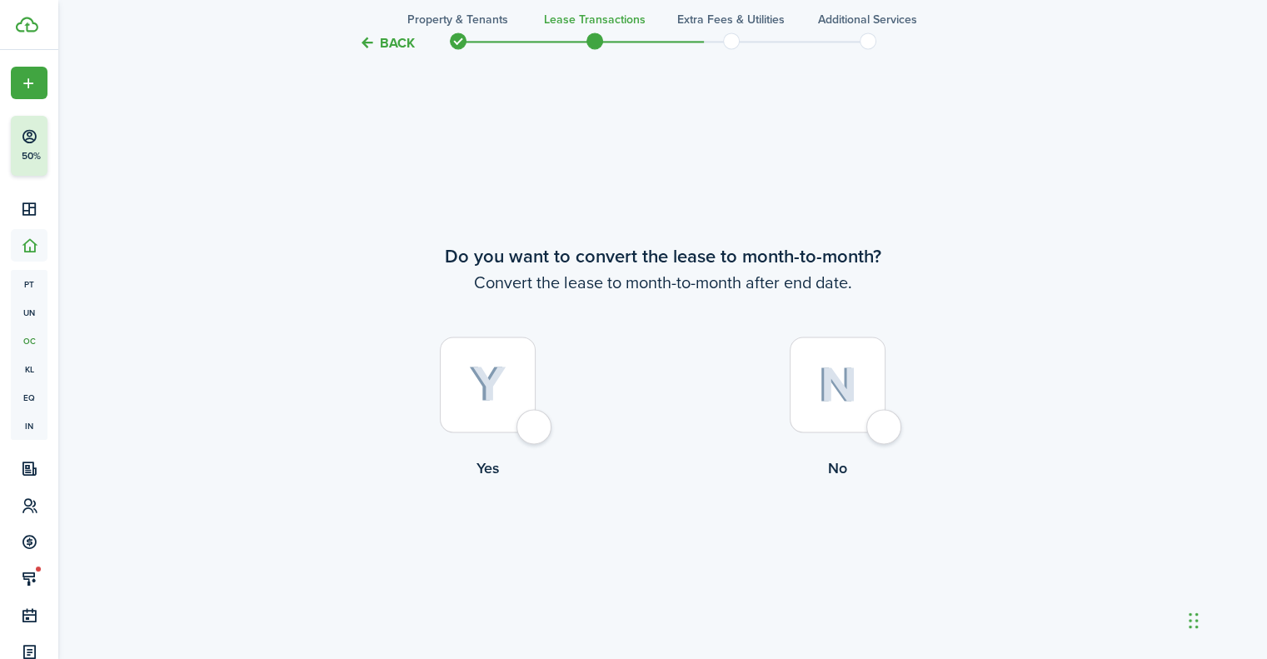
scroll to position [2525, 0]
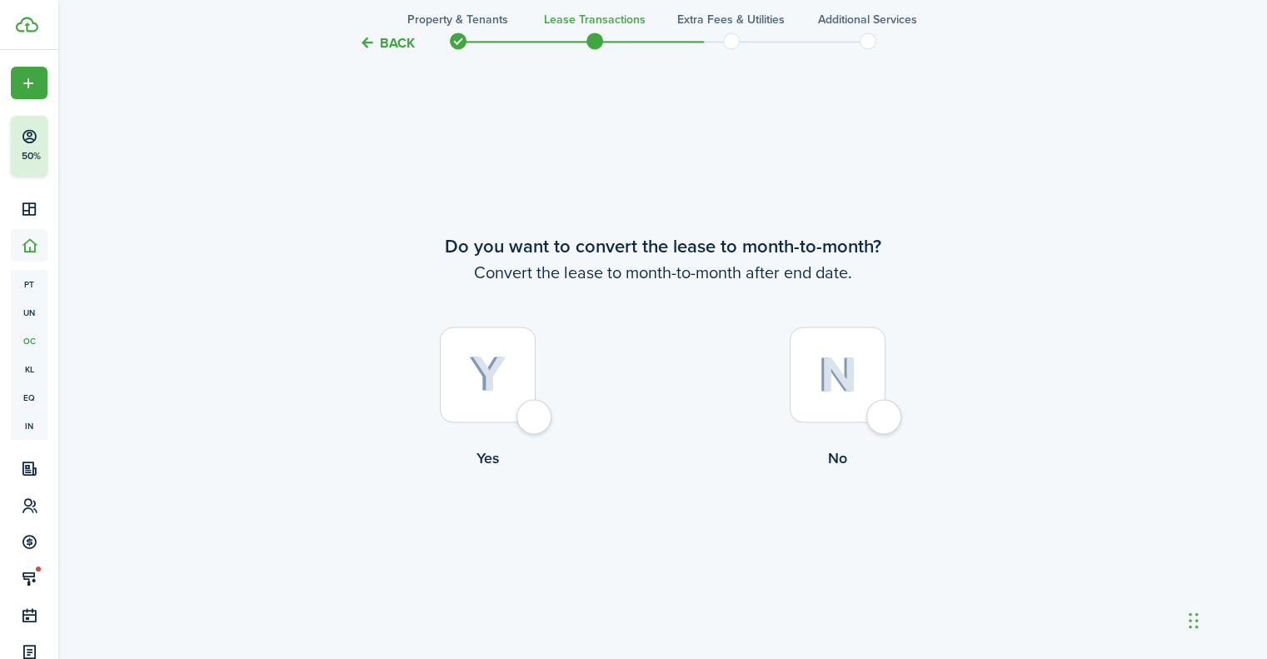
click at [836, 361] on img at bounding box center [837, 375] width 39 height 36
radio input "true"
click at [665, 522] on button "Continue" at bounding box center [663, 537] width 92 height 37
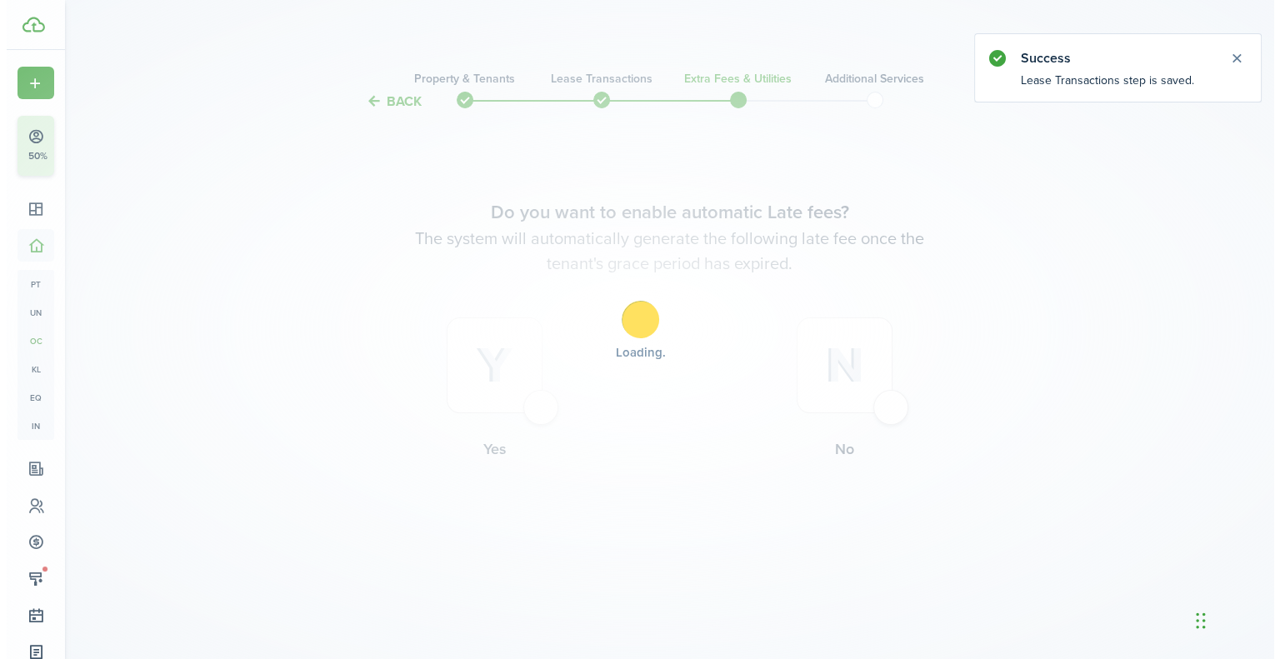
scroll to position [0, 0]
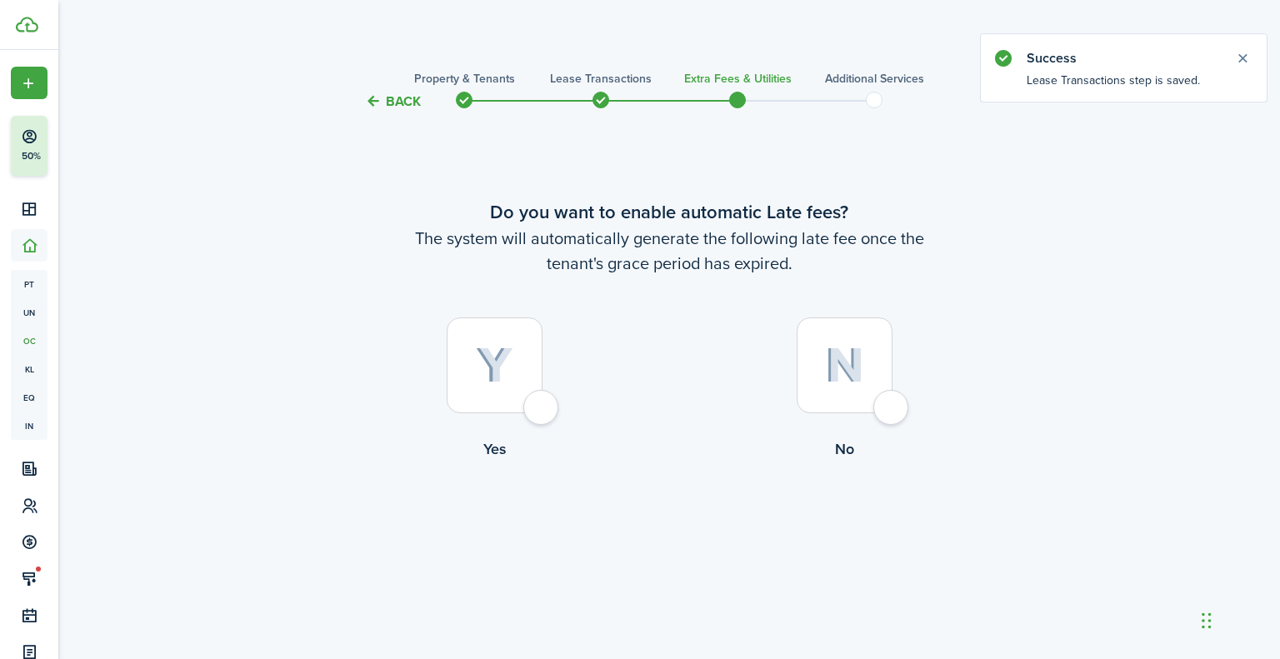
click at [873, 384] on div at bounding box center [844, 365] width 96 height 96
radio input "true"
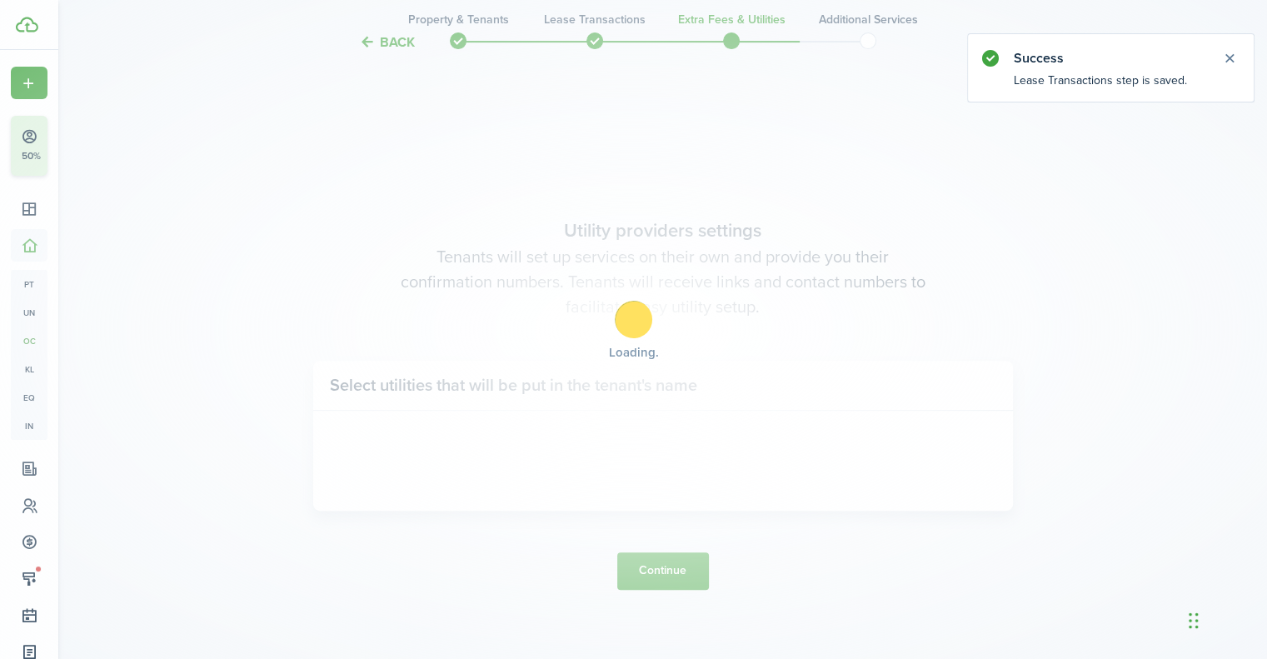
scroll to position [547, 0]
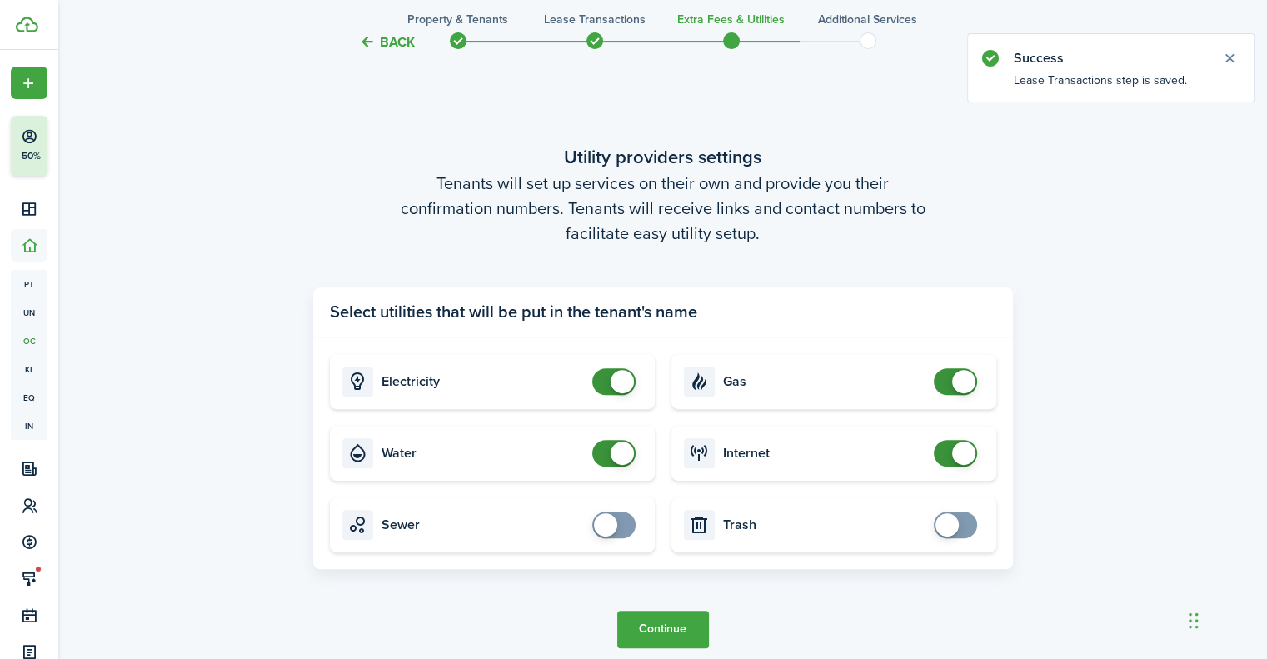
drag, startPoint x: 968, startPoint y: 397, endPoint x: 964, endPoint y: 425, distance: 28.6
click at [968, 402] on card "Gas" at bounding box center [833, 381] width 325 height 55
drag, startPoint x: 970, startPoint y: 382, endPoint x: 962, endPoint y: 414, distance: 33.3
checkbox input "false"
click at [970, 382] on span at bounding box center [963, 381] width 23 height 23
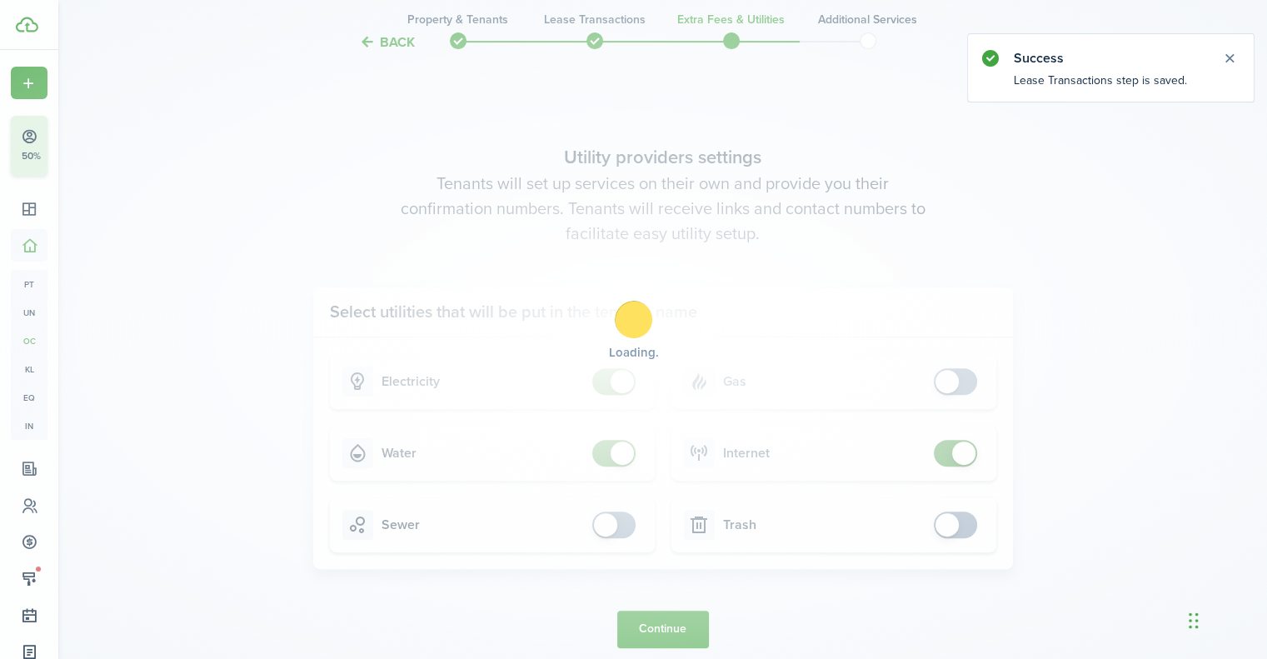
click at [961, 450] on div "Loading" at bounding box center [633, 329] width 1267 height 659
checkbox input "false"
click at [961, 450] on span at bounding box center [963, 453] width 23 height 23
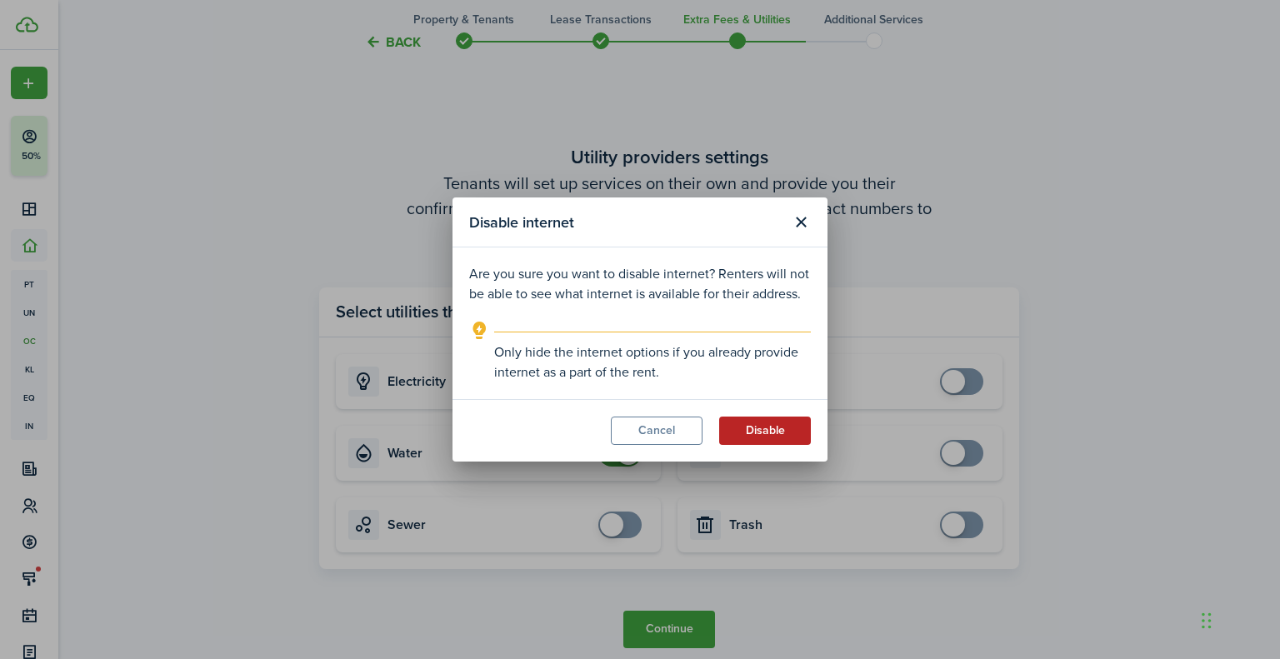
click at [772, 437] on button "Disable" at bounding box center [765, 431] width 92 height 28
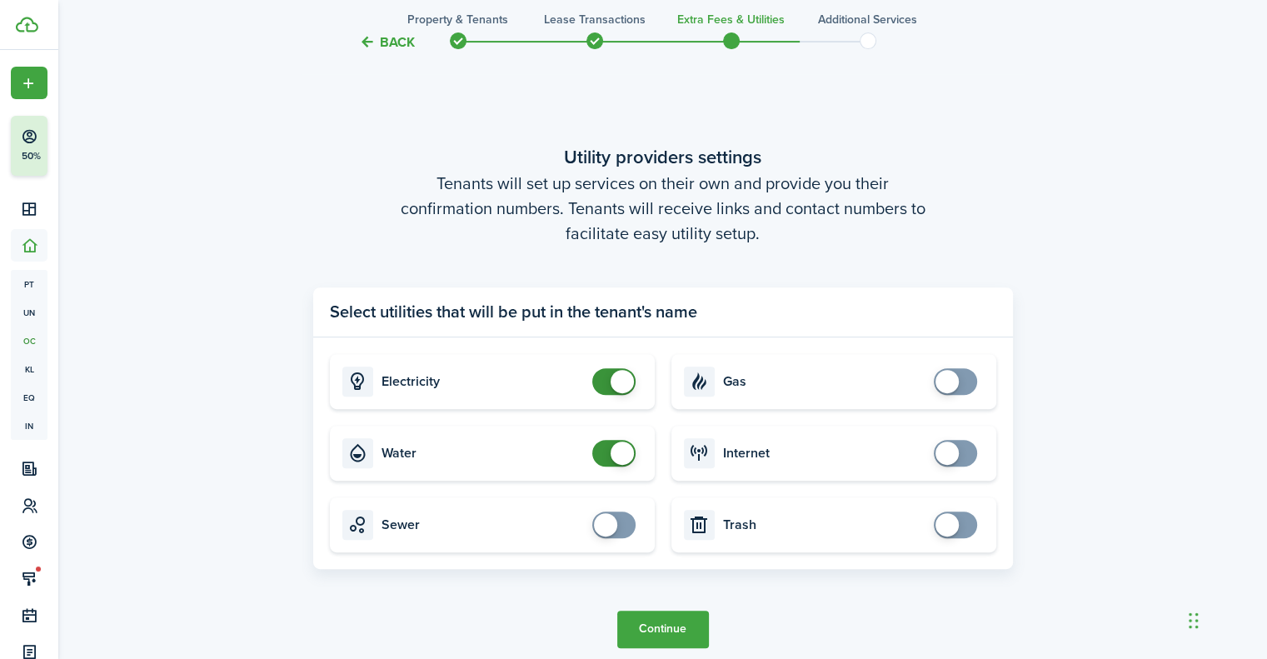
drag, startPoint x: 616, startPoint y: 452, endPoint x: 631, endPoint y: 459, distance: 15.7
click at [622, 456] on span at bounding box center [622, 453] width 23 height 23
drag, startPoint x: 615, startPoint y: 446, endPoint x: 631, endPoint y: 467, distance: 26.8
checkbox input "false"
click at [616, 446] on span at bounding box center [622, 453] width 23 height 23
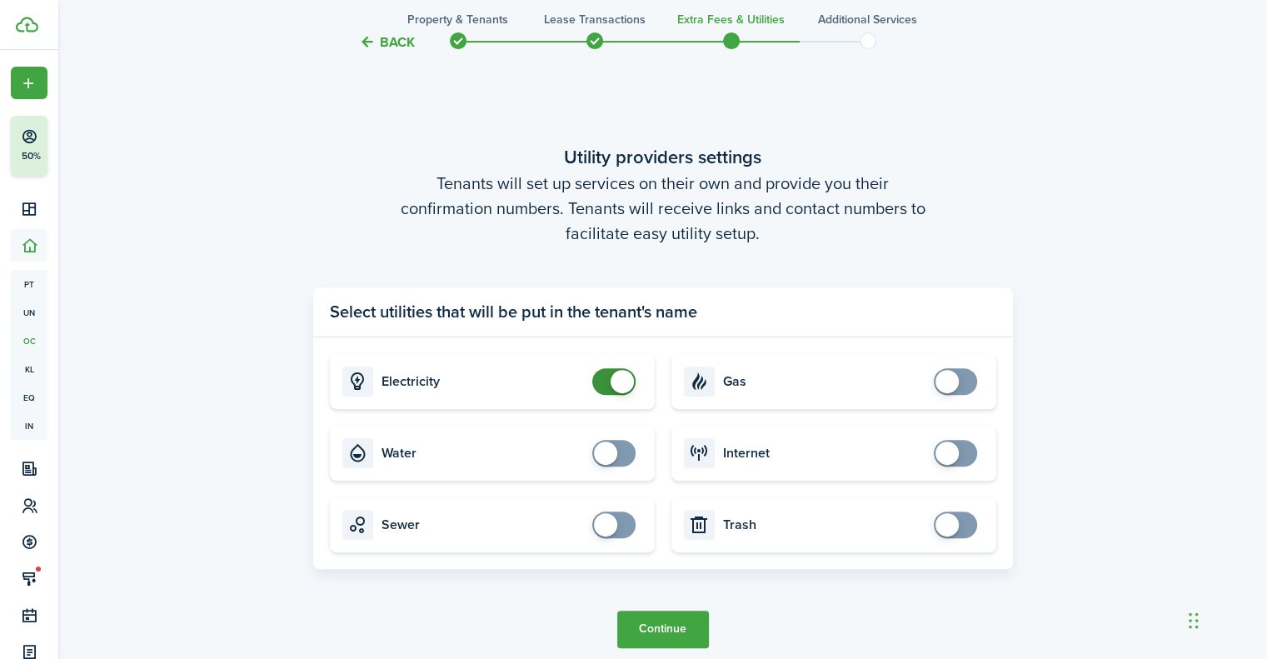
click at [693, 630] on button "Continue" at bounding box center [663, 629] width 92 height 37
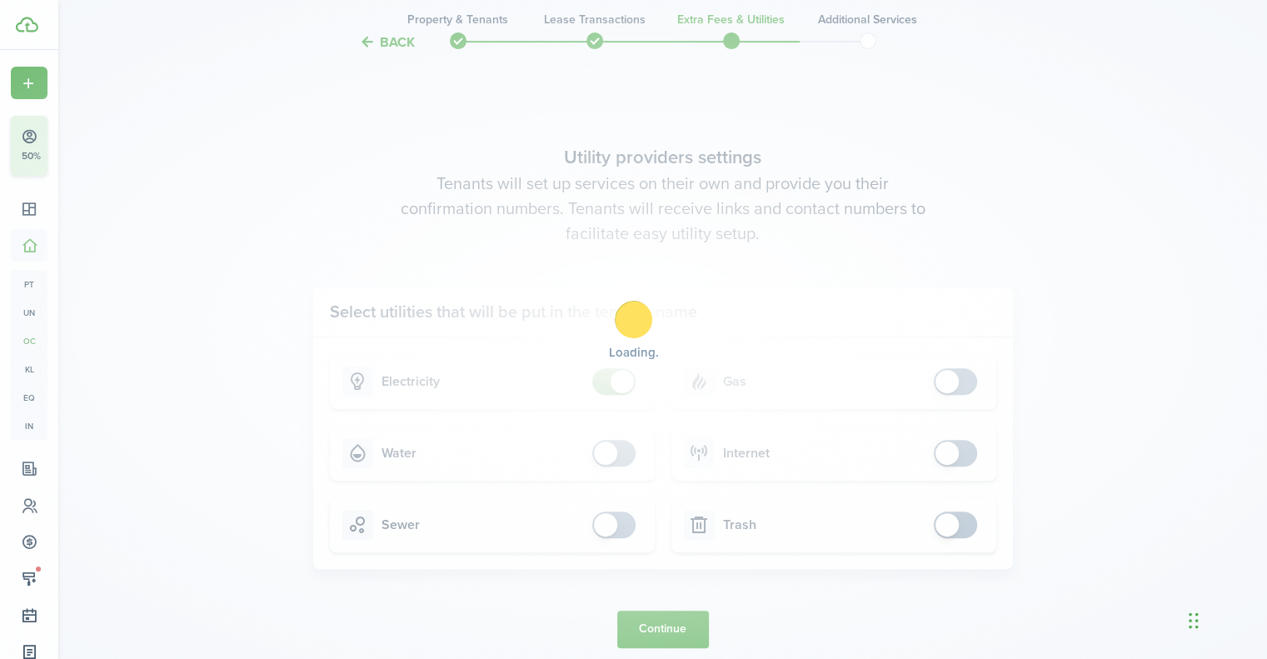
scroll to position [0, 0]
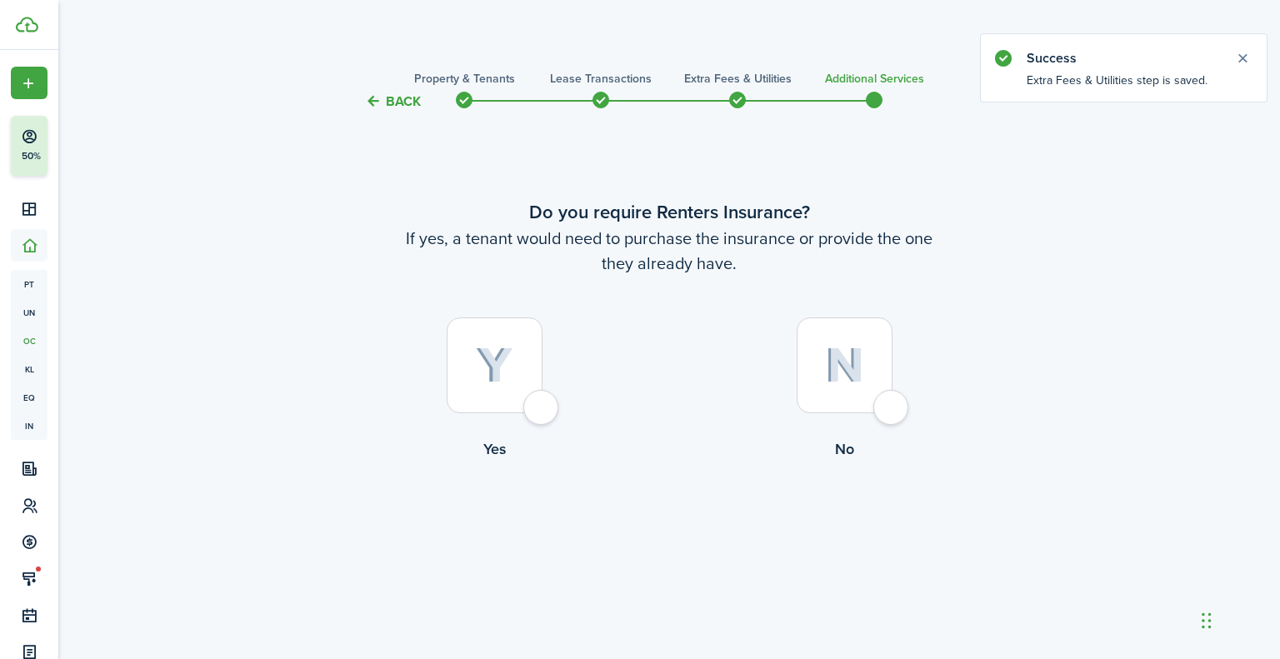
drag, startPoint x: 816, startPoint y: 362, endPoint x: 811, endPoint y: 387, distance: 25.3
click at [817, 362] on div at bounding box center [844, 365] width 96 height 96
radio input "true"
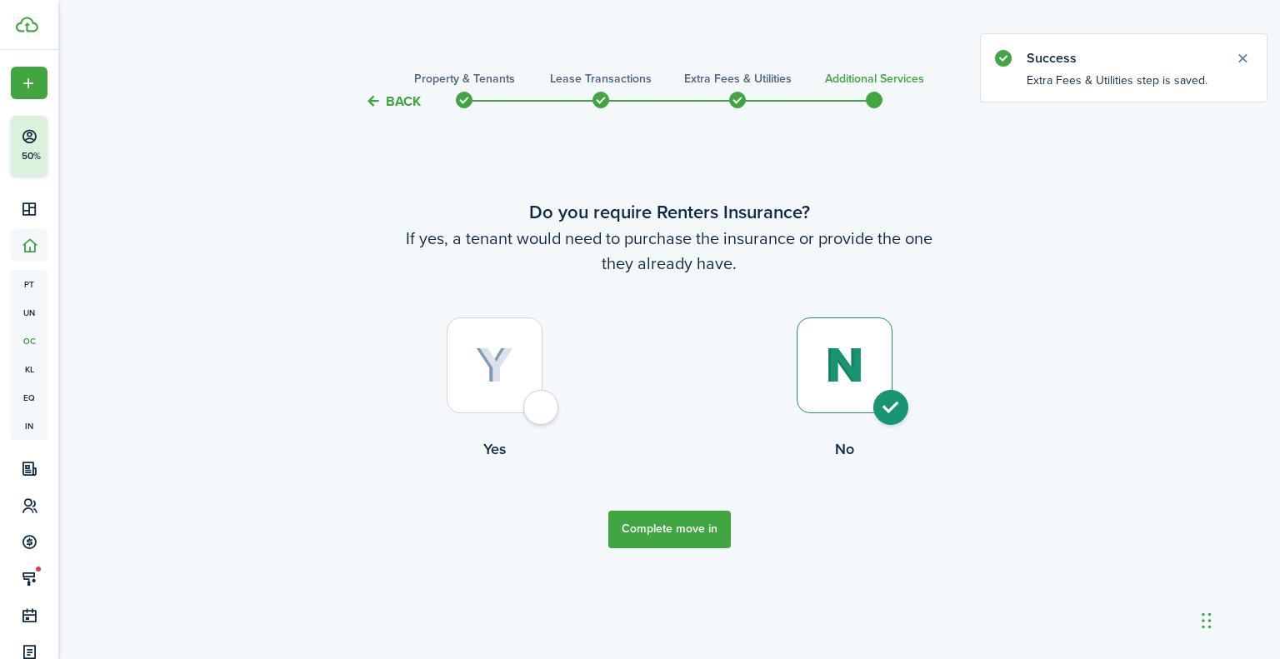
click at [690, 523] on button "Complete move in" at bounding box center [669, 529] width 122 height 37
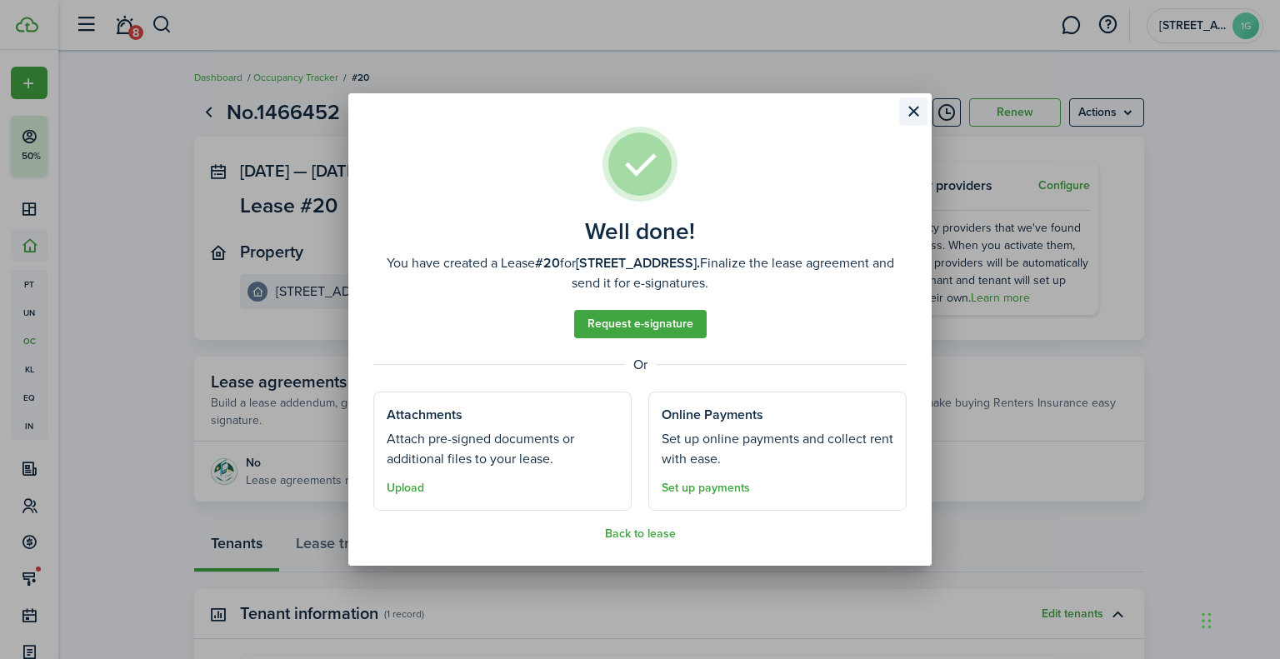
click at [906, 116] on button "Close modal" at bounding box center [913, 111] width 28 height 28
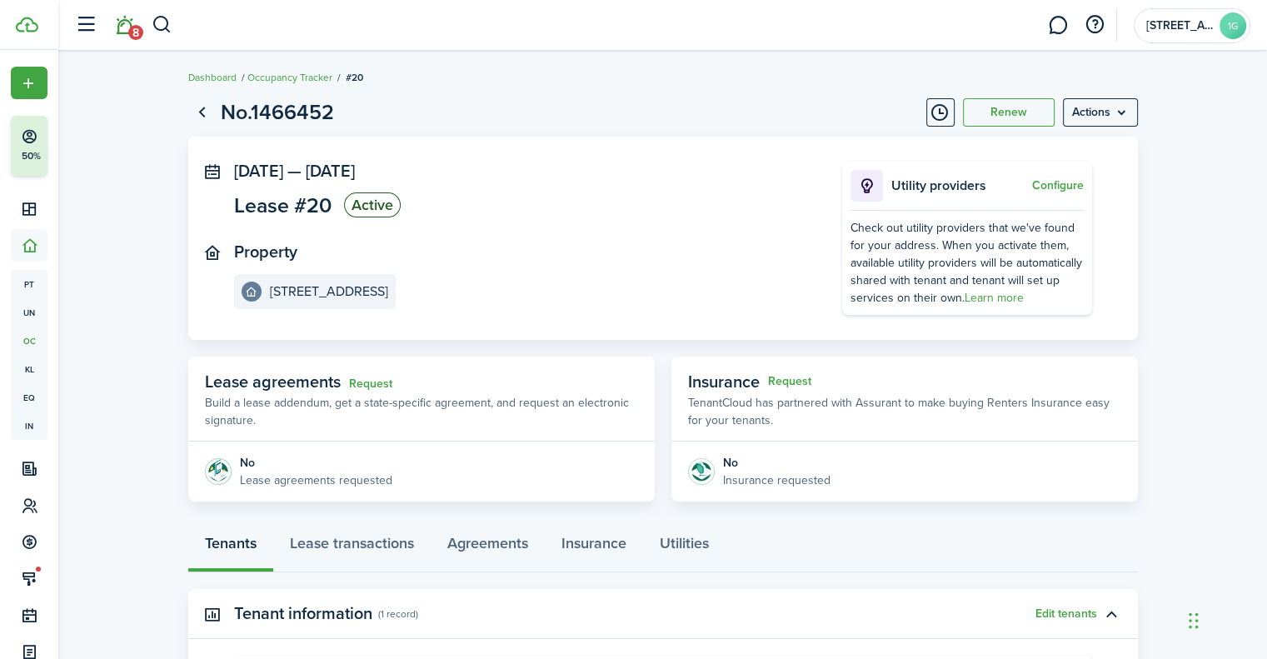
click at [113, 35] on link "8" at bounding box center [124, 25] width 32 height 42
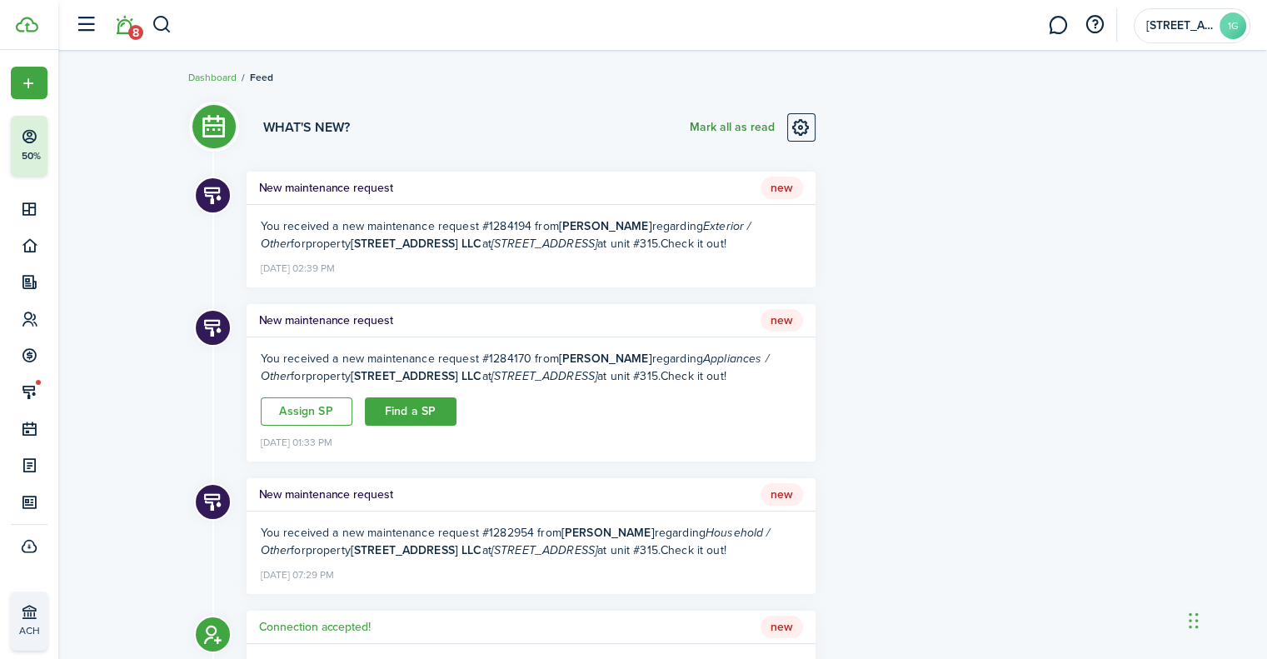
click at [763, 126] on button "Mark all as read" at bounding box center [732, 127] width 85 height 28
click at [167, 26] on button "button" at bounding box center [162, 25] width 21 height 28
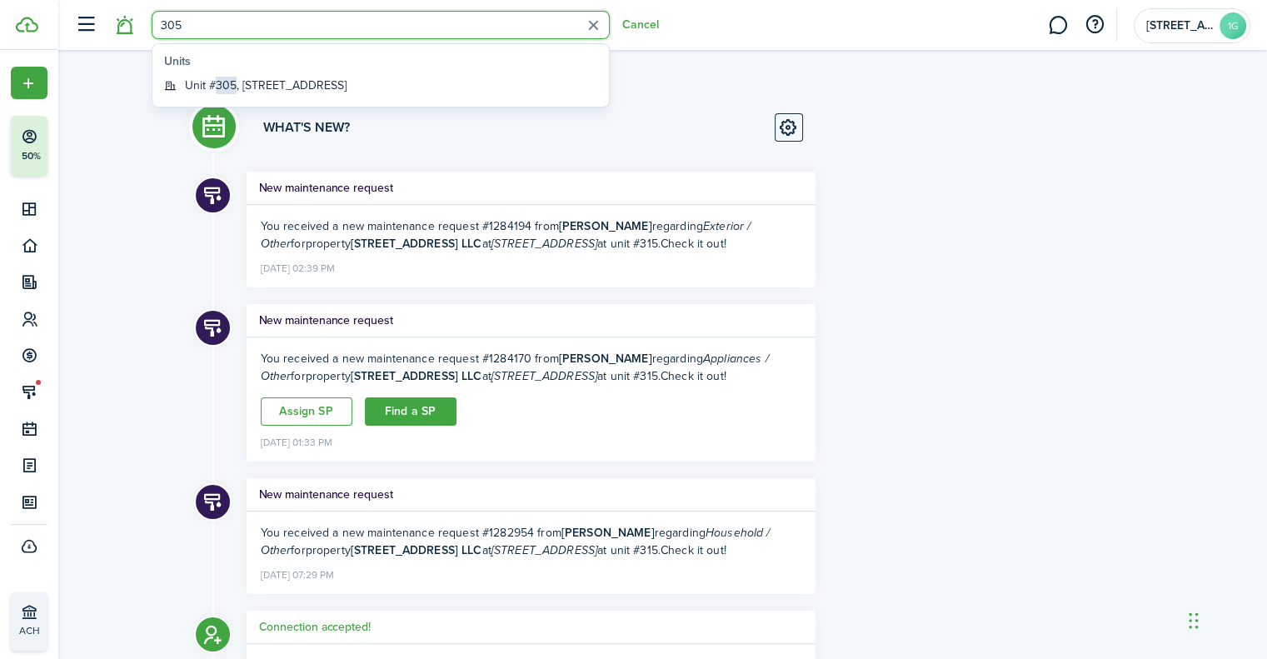
type input "305"
click at [268, 74] on link "Unit # 305 , [STREET_ADDRESS]" at bounding box center [380, 85] width 447 height 26
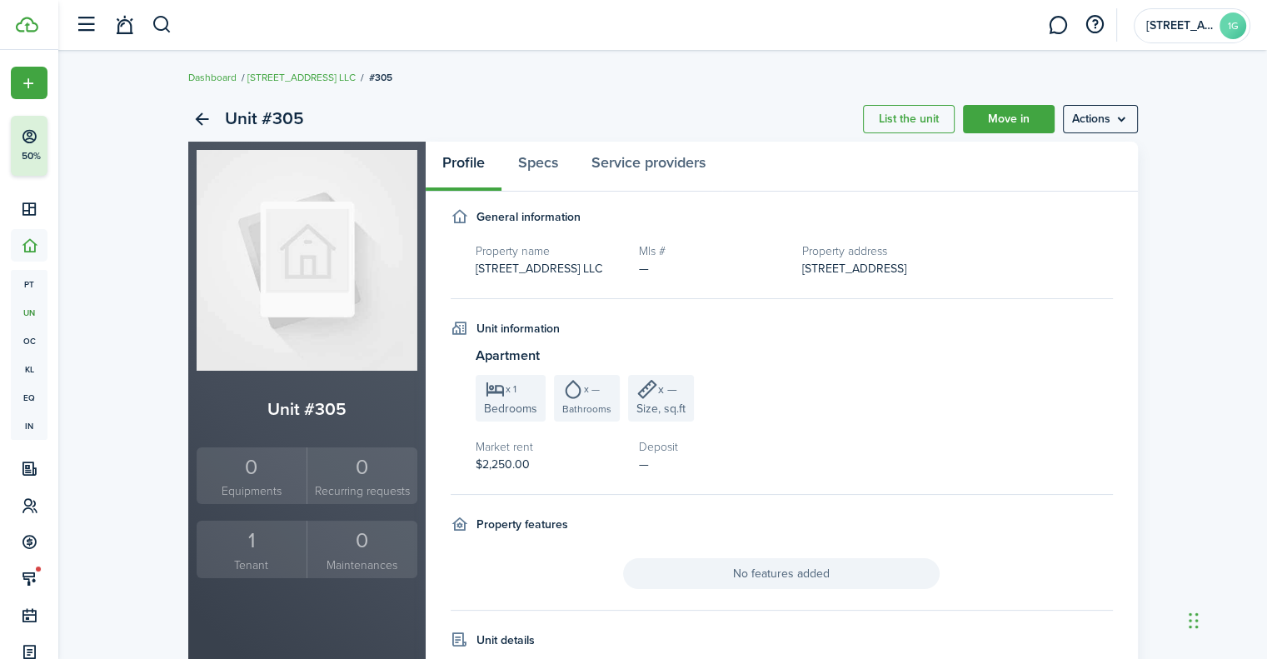
click at [254, 544] on div "1" at bounding box center [252, 541] width 102 height 32
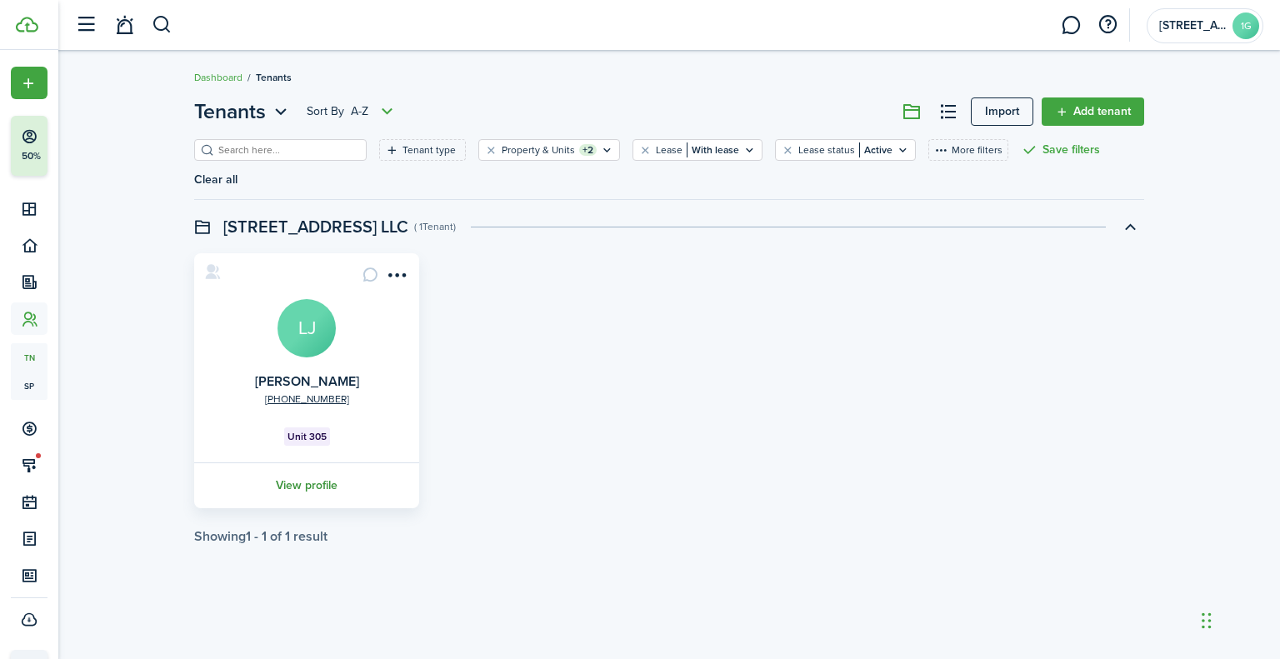
click at [320, 466] on link "View profile" at bounding box center [307, 485] width 230 height 46
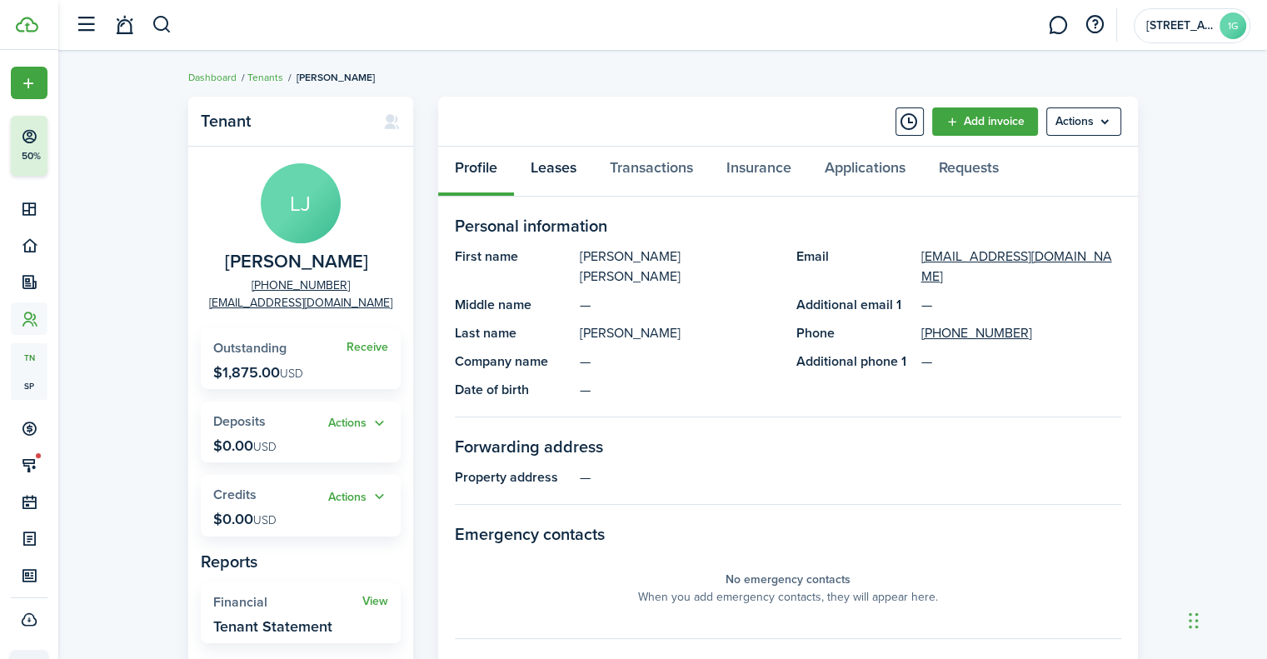
drag, startPoint x: 547, startPoint y: 178, endPoint x: 594, endPoint y: 182, distance: 47.7
click at [548, 178] on link "Leases" at bounding box center [553, 172] width 79 height 50
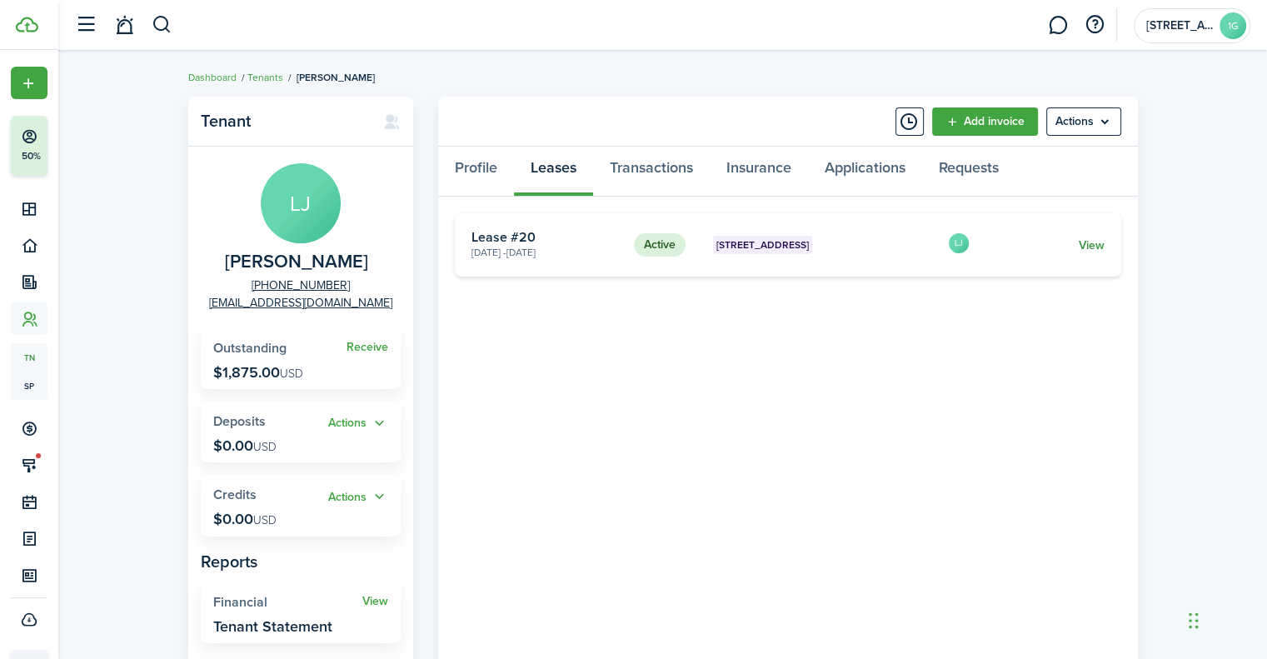
click at [1102, 247] on link "View" at bounding box center [1091, 245] width 26 height 17
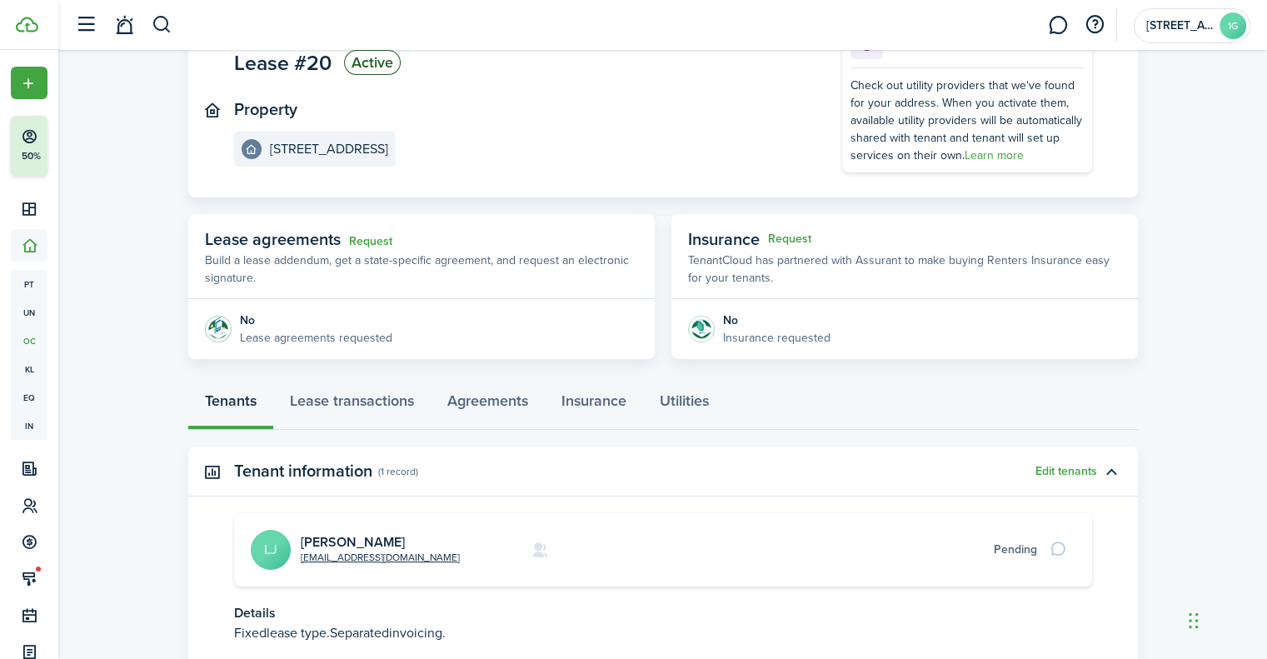
scroll to position [250, 0]
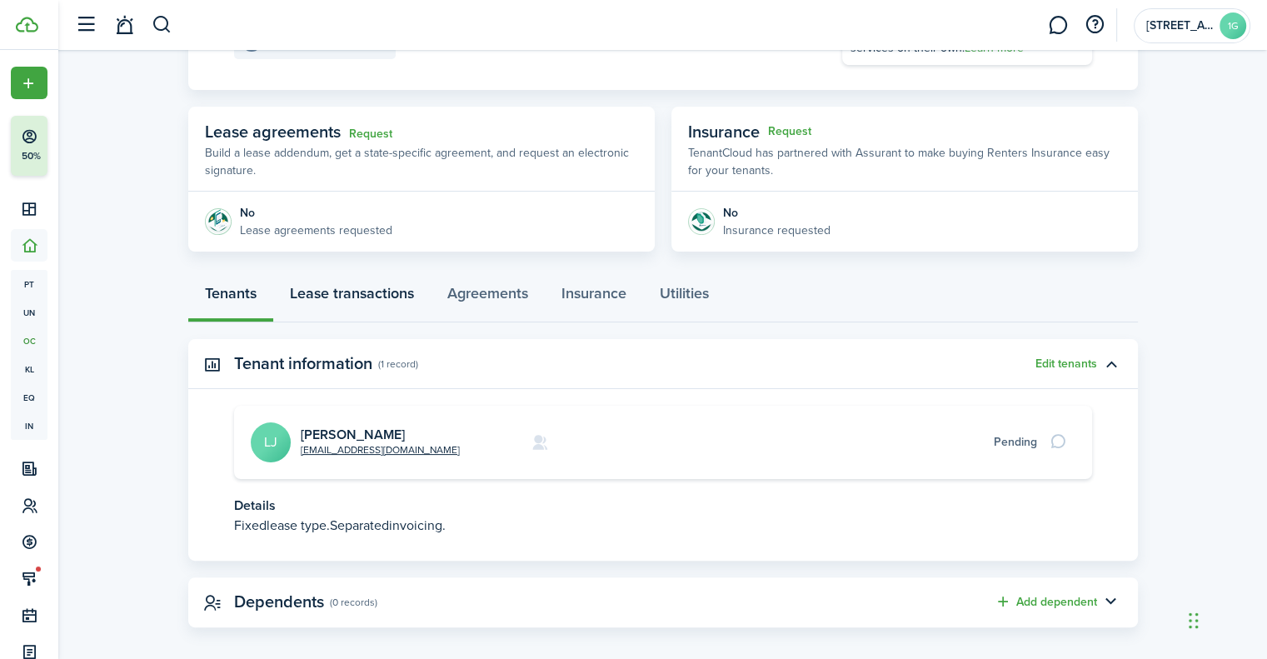
click at [347, 286] on link "Lease transactions" at bounding box center [351, 297] width 157 height 50
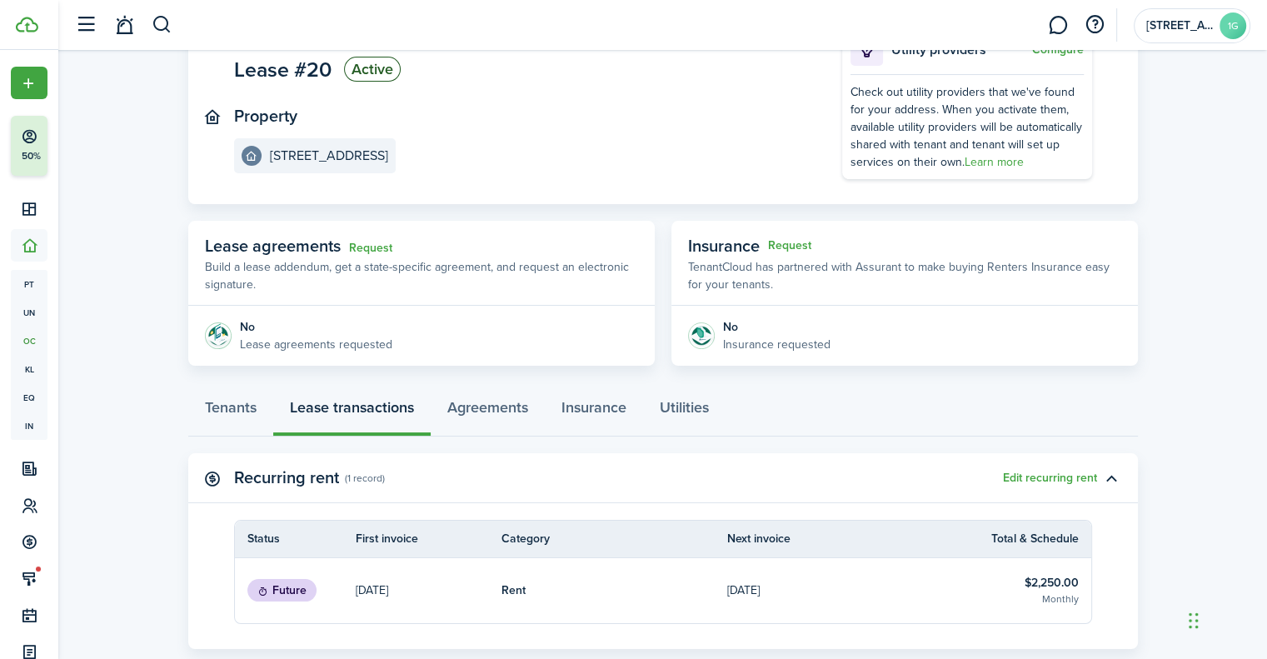
scroll to position [250, 0]
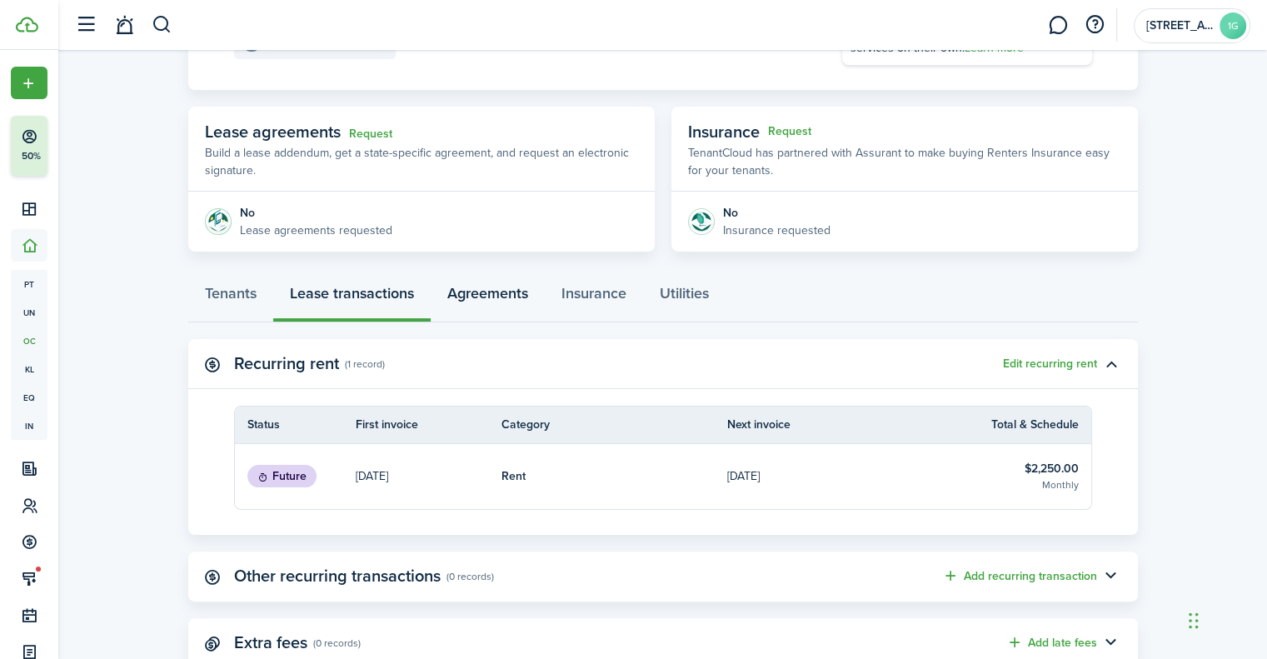
click at [482, 300] on link "Agreements" at bounding box center [488, 297] width 114 height 50
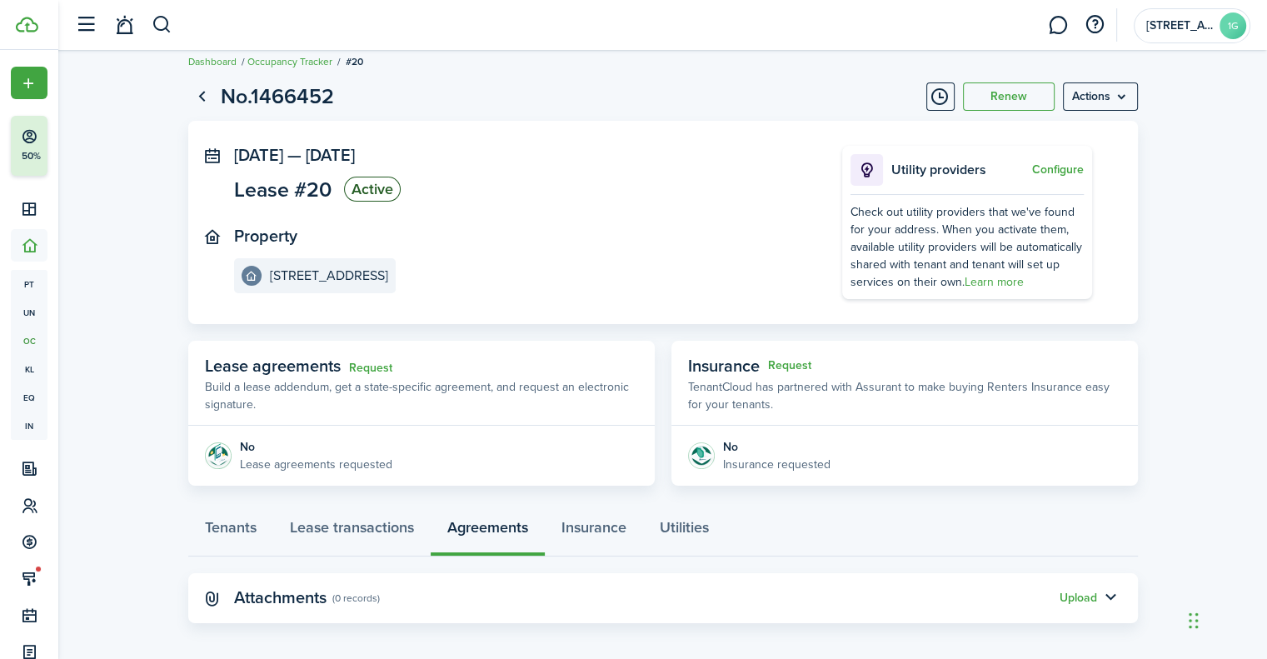
scroll to position [25, 0]
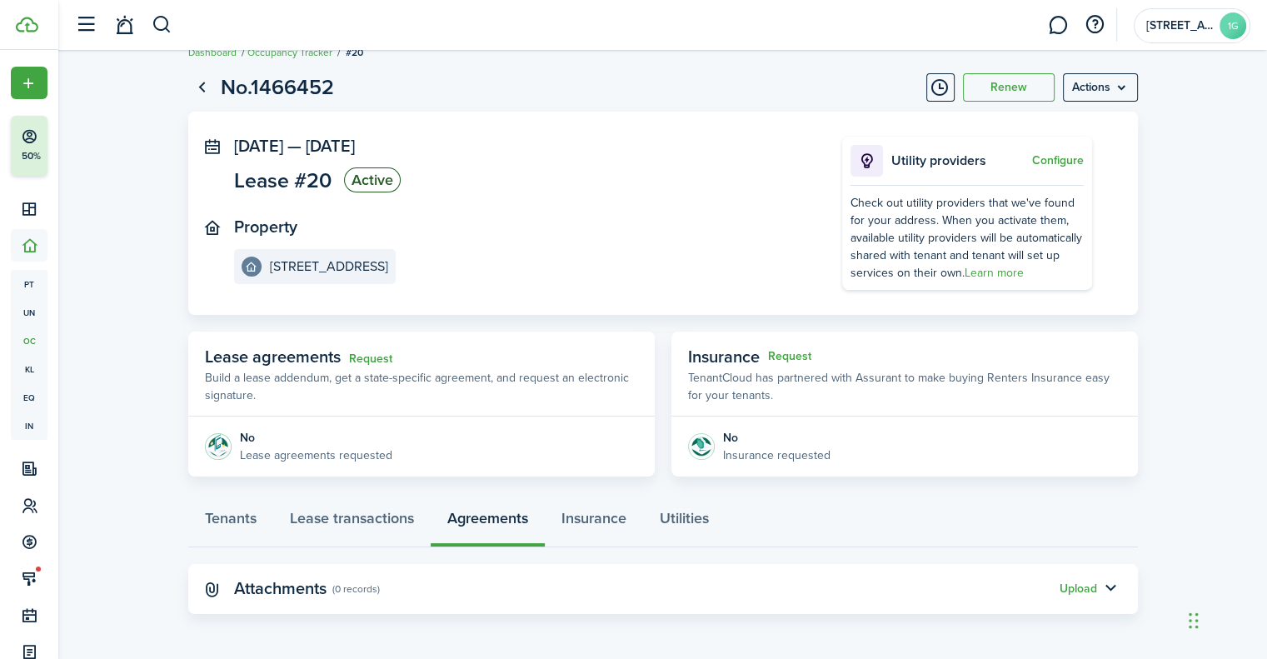
click at [1053, 583] on panel-main-header "Attachments (0 records) Upload" at bounding box center [663, 589] width 950 height 50
click at [1075, 587] on button "Upload" at bounding box center [1078, 588] width 37 height 13
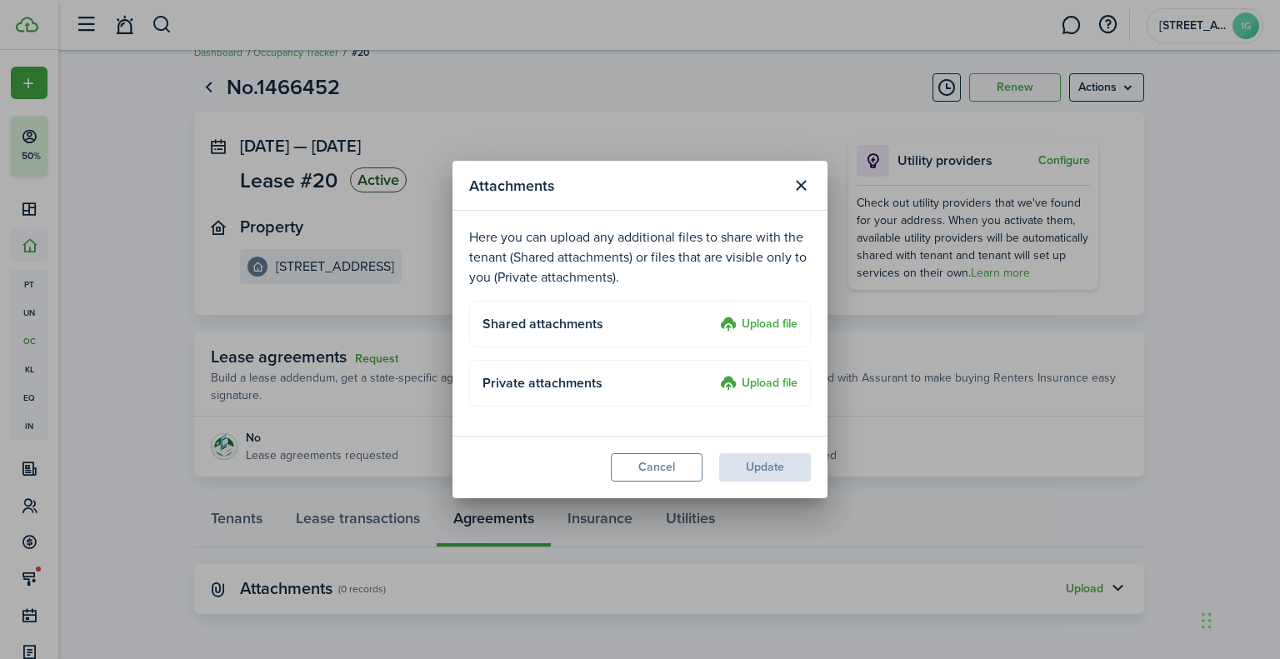
click at [773, 317] on label "Upload file" at bounding box center [758, 325] width 77 height 20
click at [714, 315] on input "Upload file" at bounding box center [714, 315] width 0 height 0
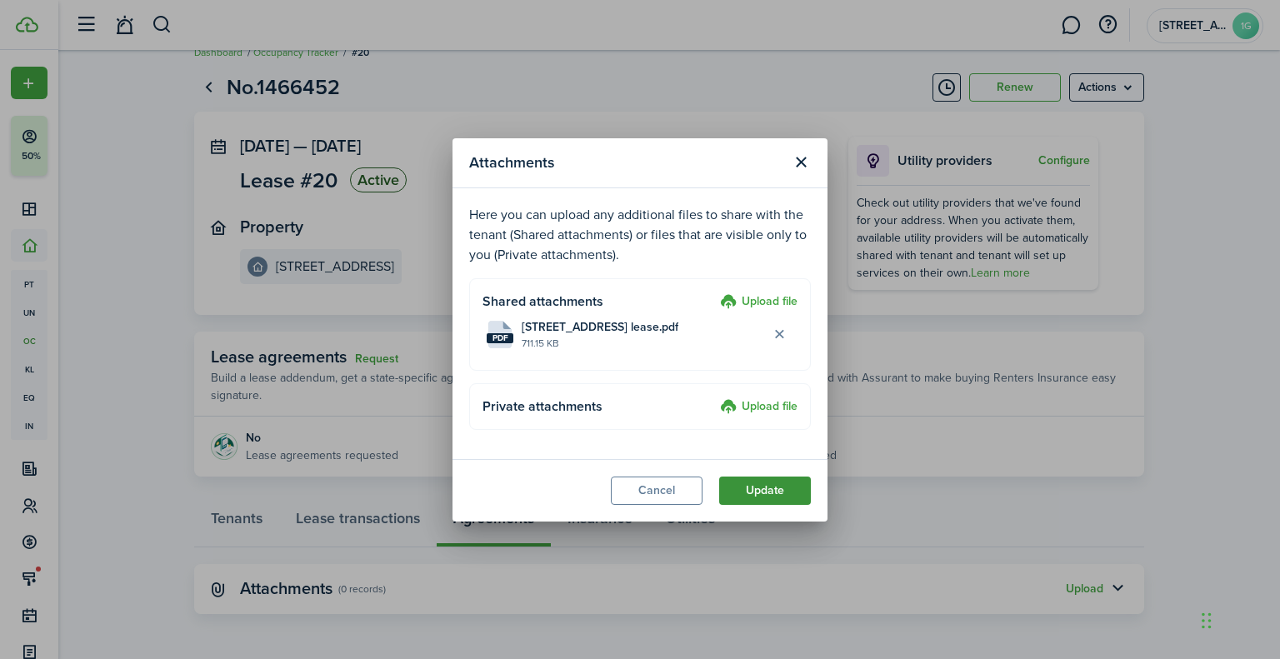
click at [760, 487] on button "Update" at bounding box center [765, 491] width 92 height 28
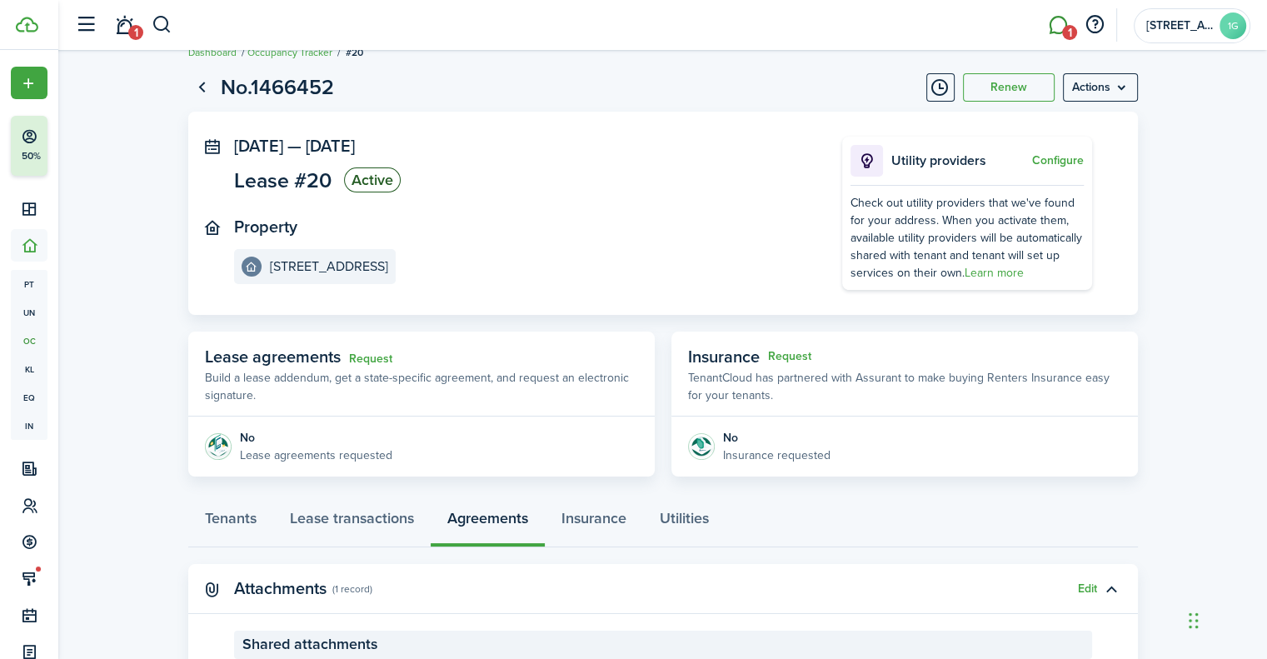
click at [1066, 29] on span "1" at bounding box center [1069, 32] width 15 height 15
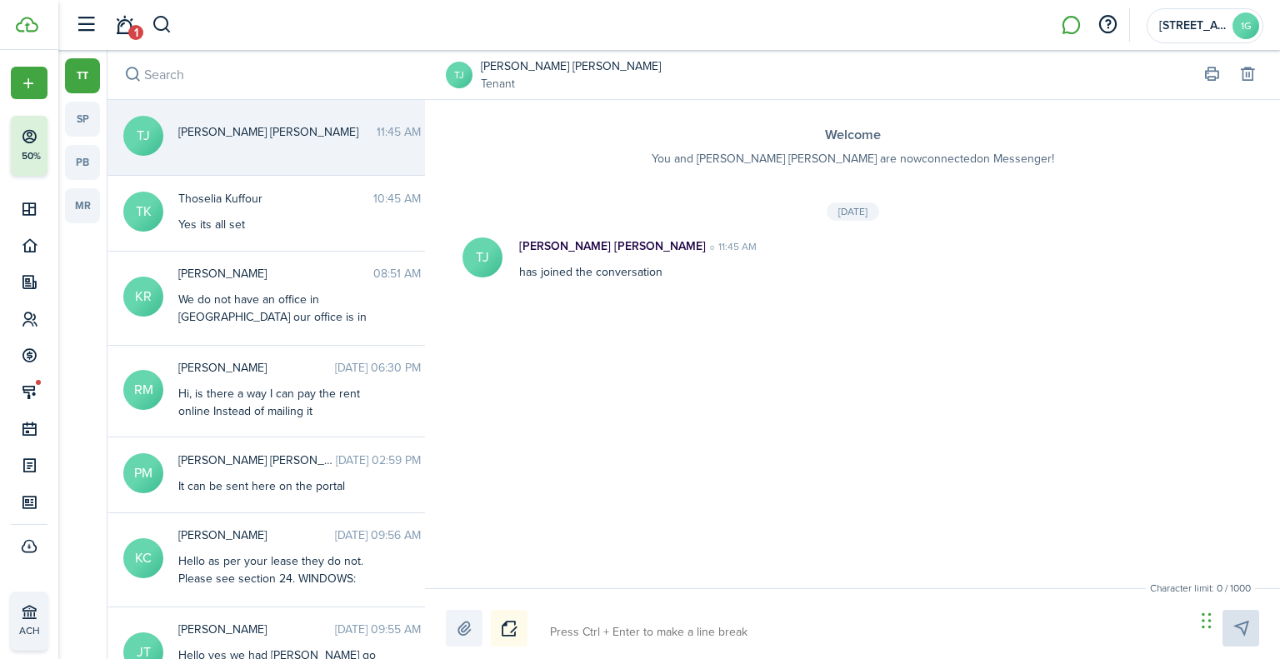
click at [544, 70] on link "[PERSON_NAME] [PERSON_NAME]" at bounding box center [571, 65] width 180 height 17
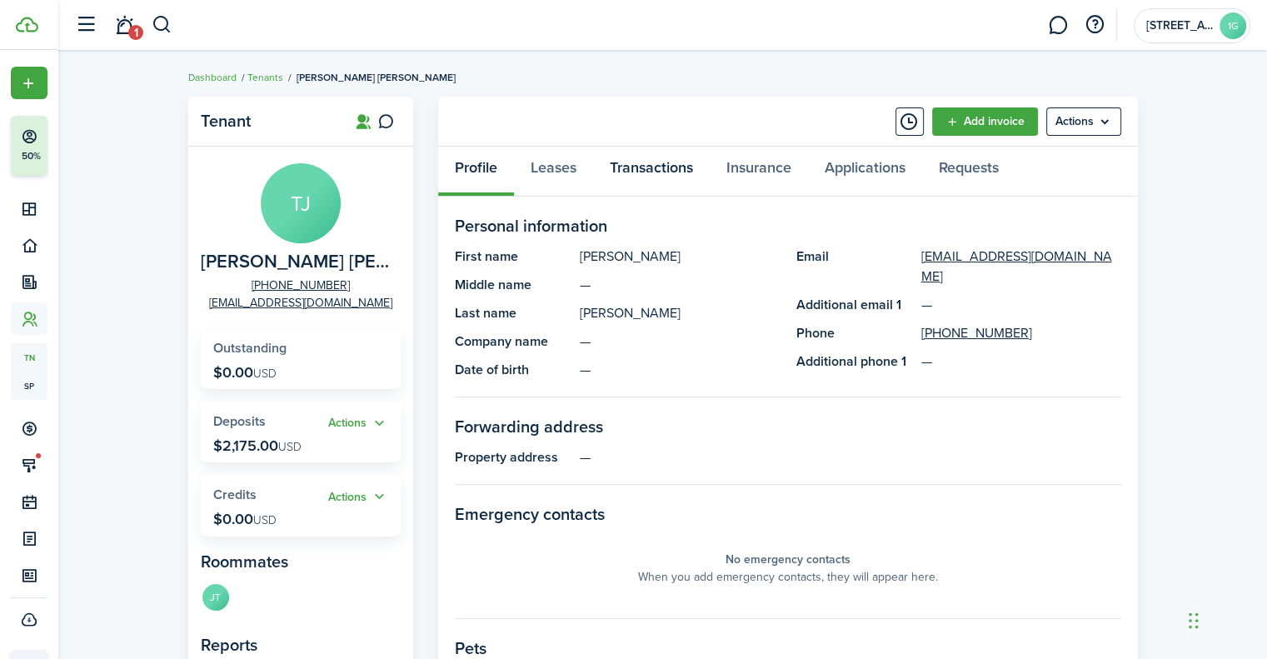
click at [623, 182] on link "Transactions" at bounding box center [651, 172] width 117 height 50
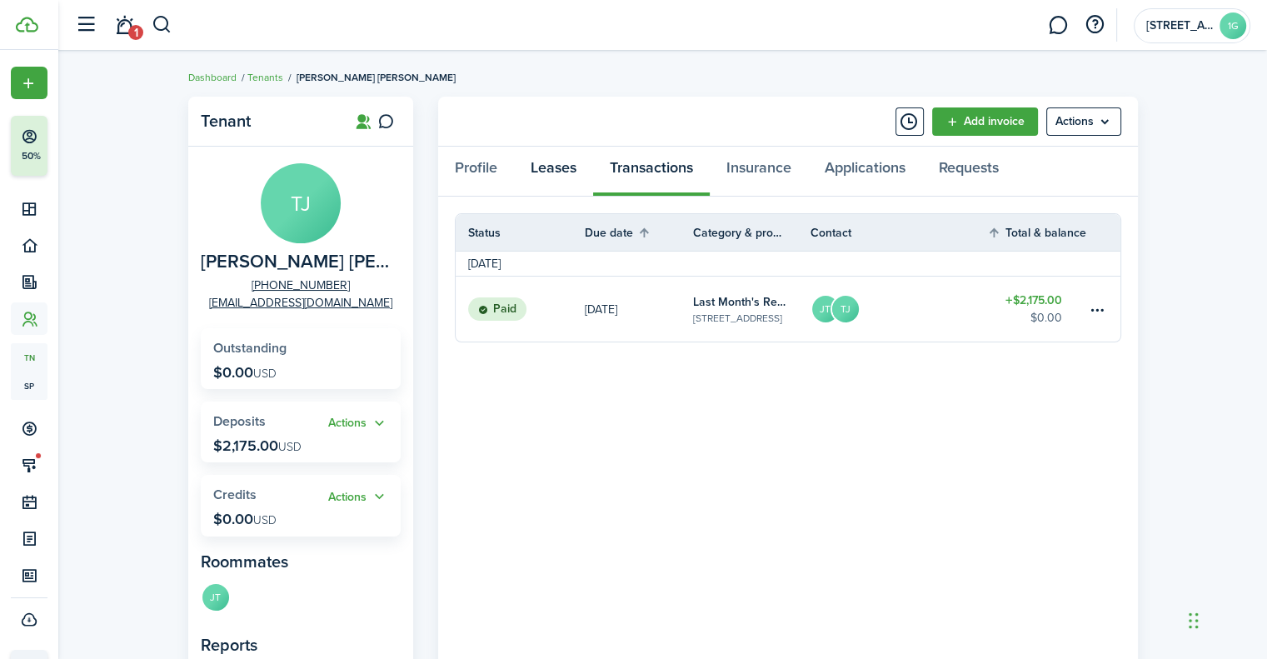
click at [555, 195] on link "Leases" at bounding box center [553, 172] width 79 height 50
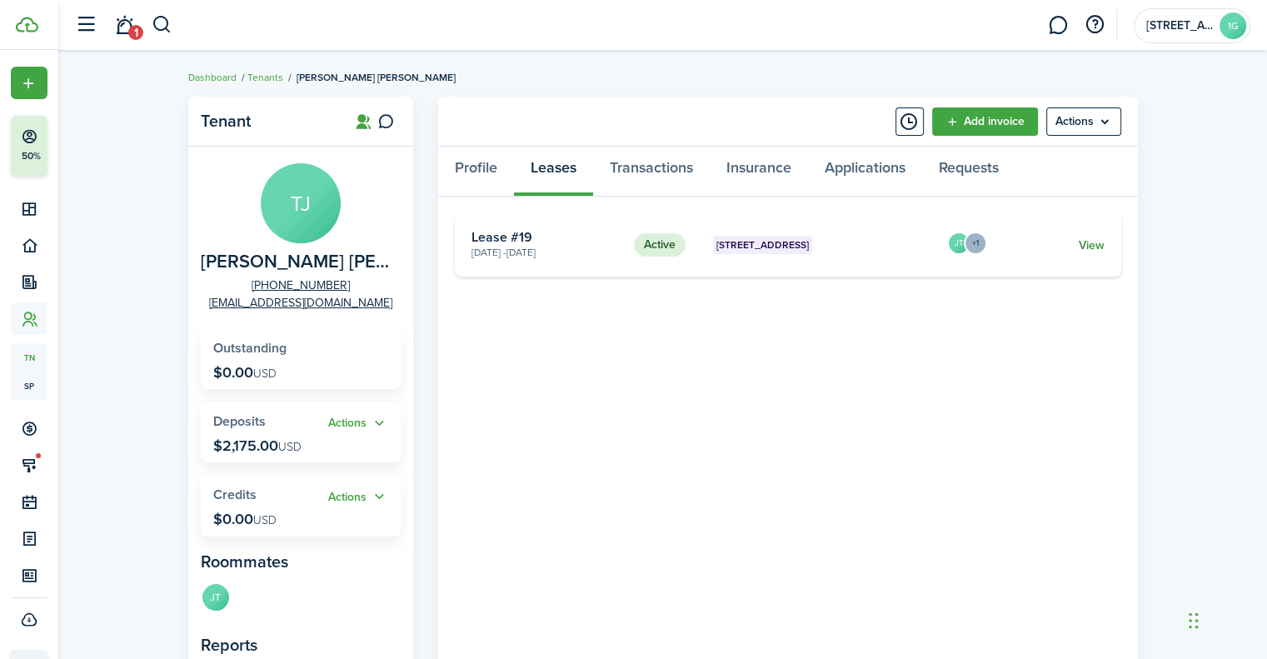
click at [1086, 238] on link "View" at bounding box center [1091, 245] width 26 height 17
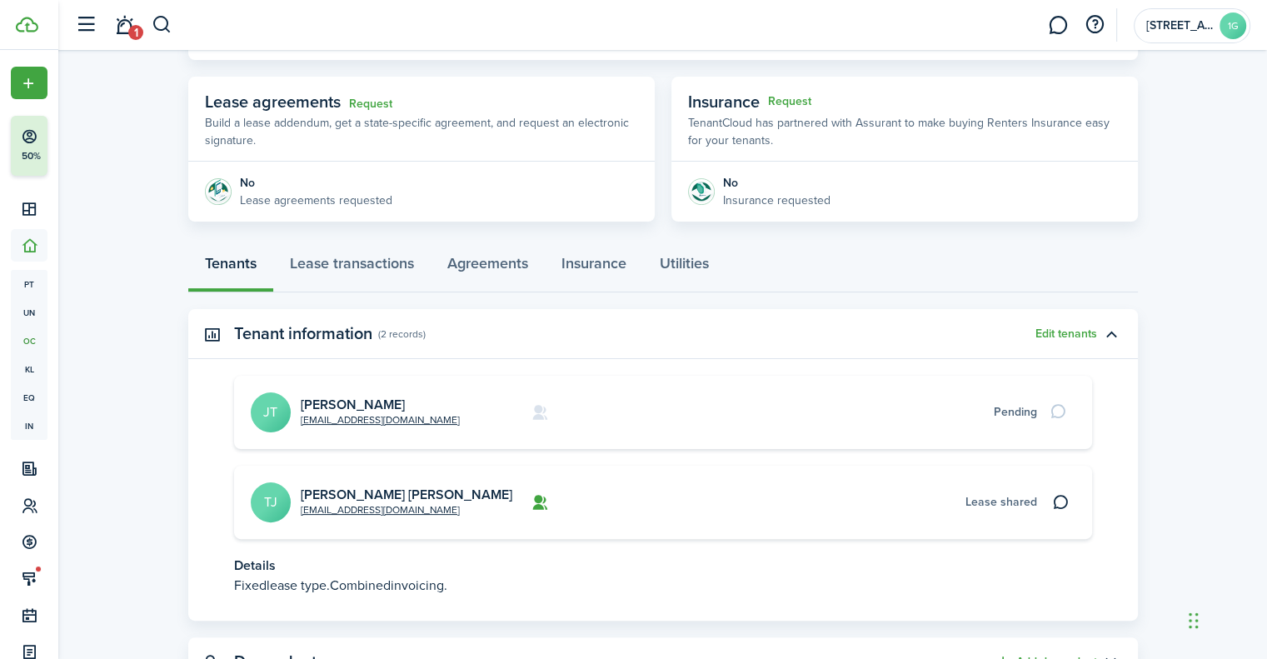
scroll to position [333, 0]
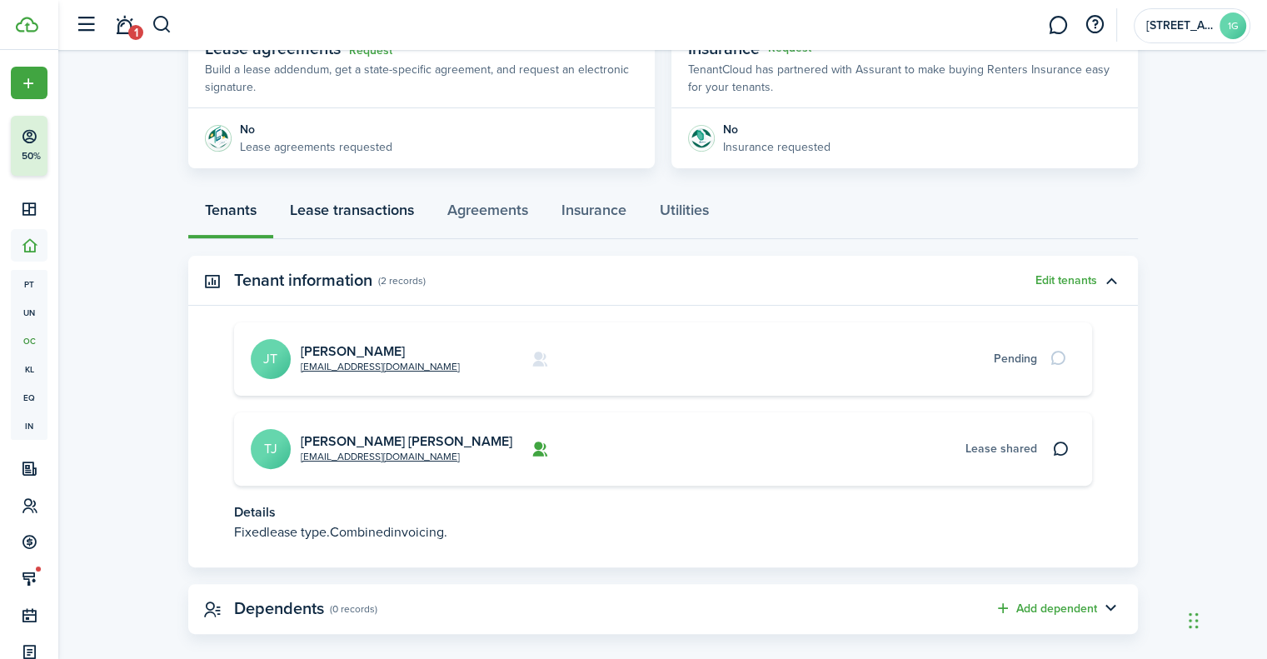
click at [350, 212] on link "Lease transactions" at bounding box center [351, 214] width 157 height 50
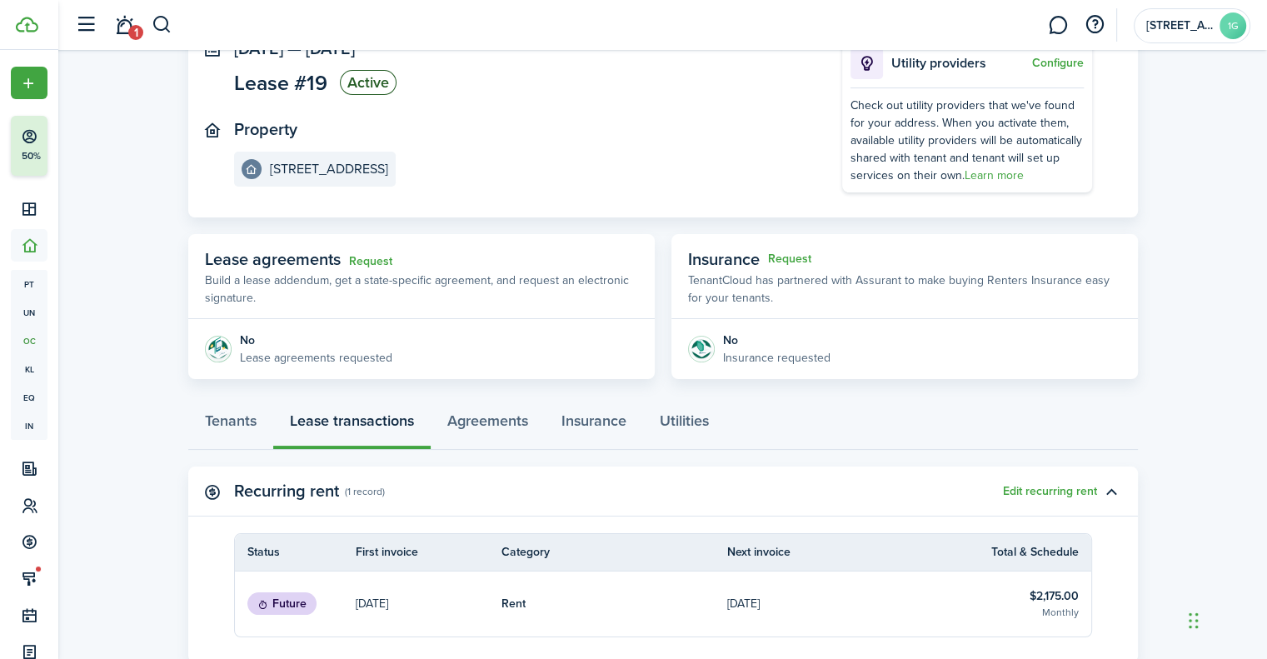
scroll to position [250, 0]
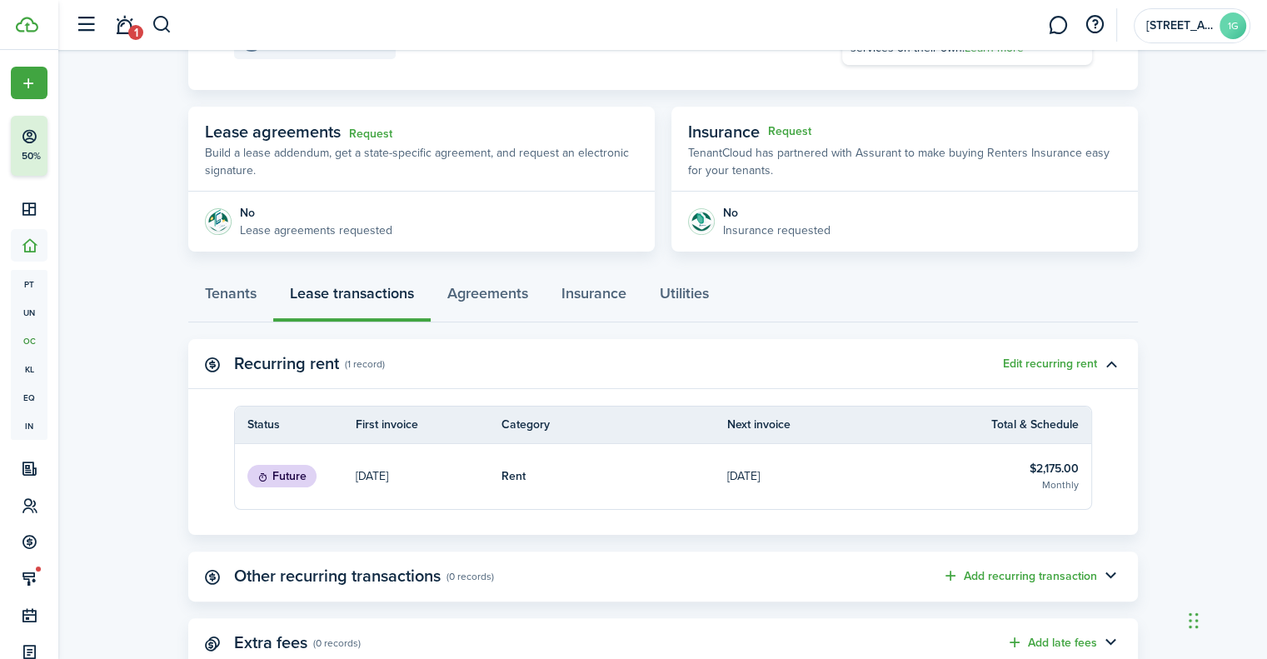
click at [891, 465] on link "[DATE]" at bounding box center [840, 476] width 227 height 65
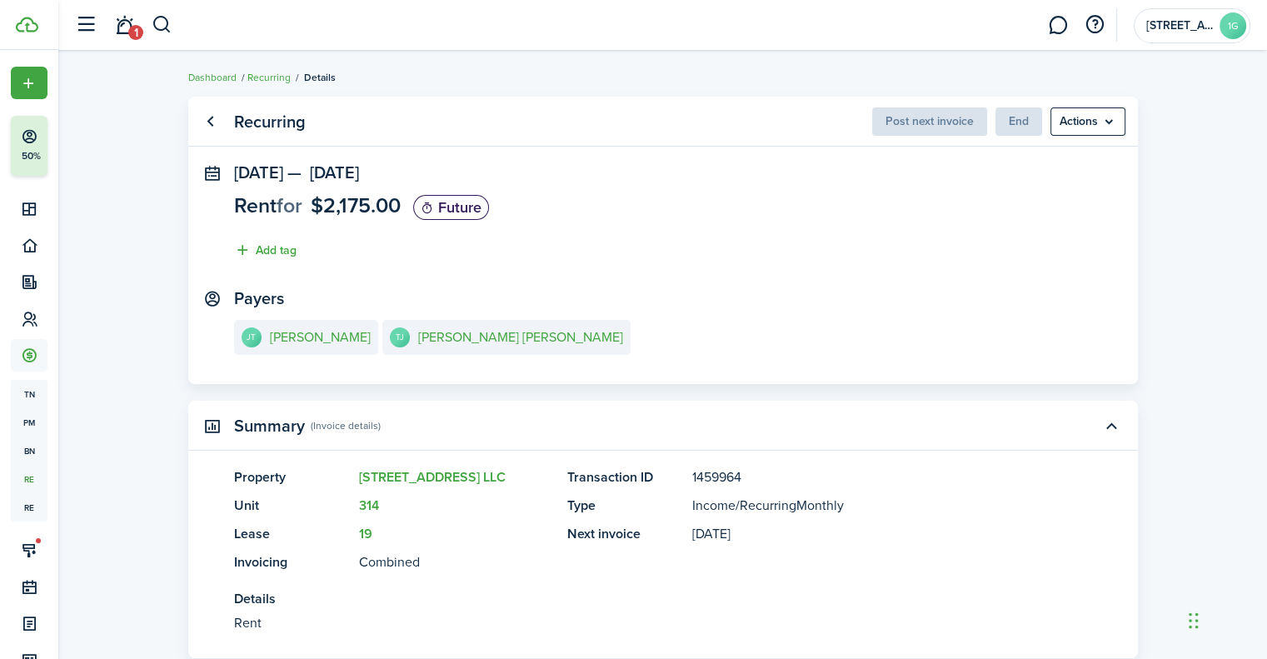
click at [911, 109] on tooltip-wrapper "Post next invoice" at bounding box center [929, 121] width 115 height 28
click at [912, 112] on span "Post next invoice" at bounding box center [929, 120] width 115 height 17
click at [909, 125] on span "Post next invoice" at bounding box center [929, 120] width 115 height 17
click at [909, 127] on span "Post next invoice" at bounding box center [929, 120] width 115 height 17
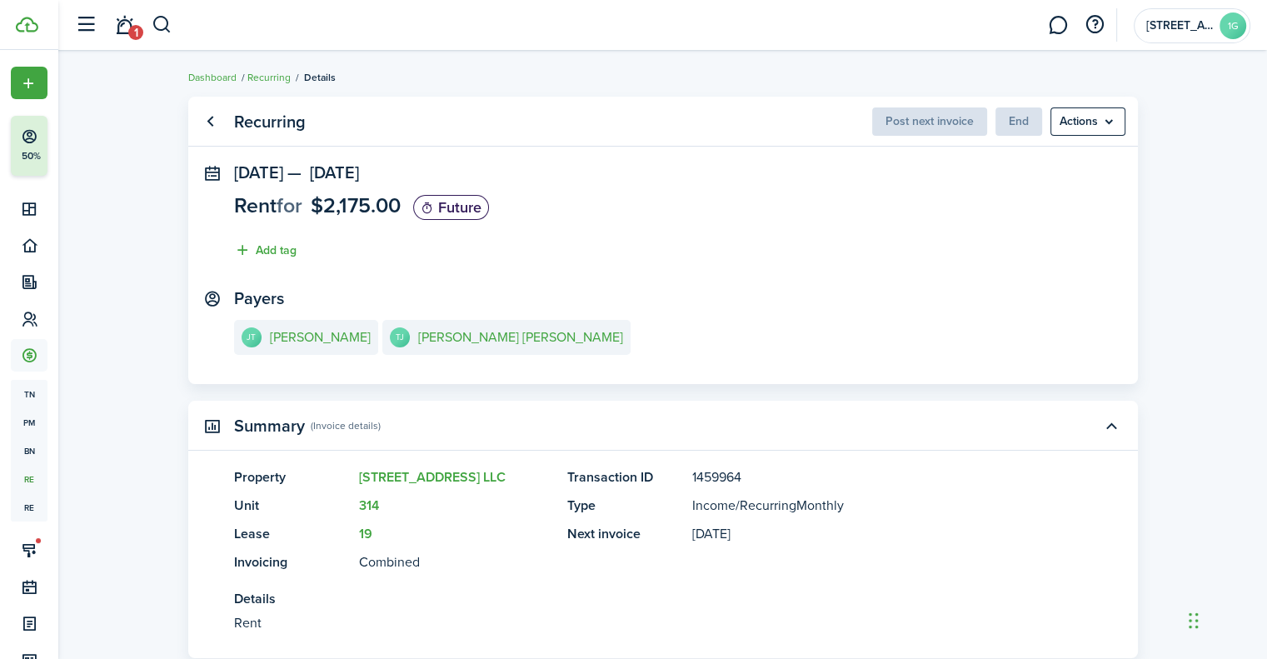
click at [813, 461] on panel-main-accordion "Summary (Invoice details) Property [STREET_ADDRESS] Invoicing Combined Transact…" at bounding box center [663, 529] width 950 height 257
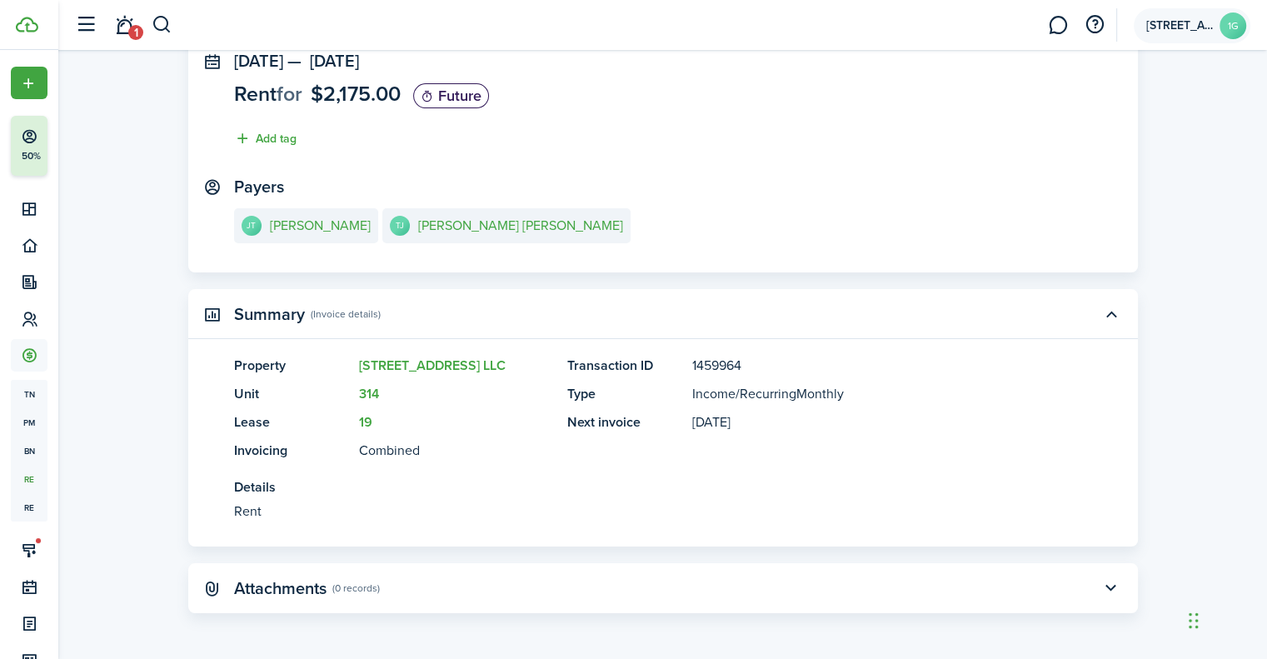
click at [1220, 27] on avatar-text "1G" at bounding box center [1233, 25] width 27 height 27
